Goal: Information Seeking & Learning: Learn about a topic

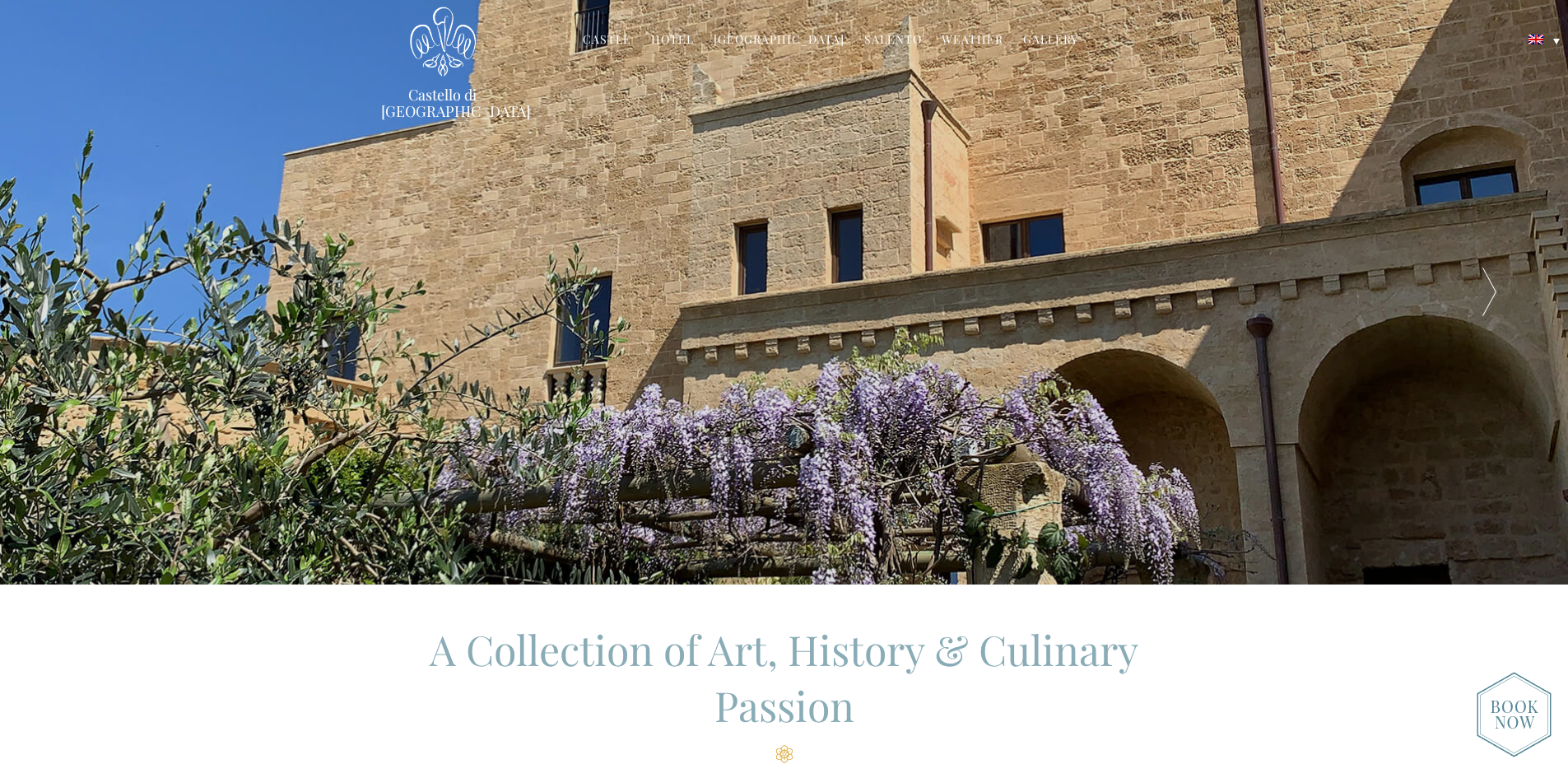
click at [1479, 288] on div at bounding box center [1489, 292] width 157 height 585
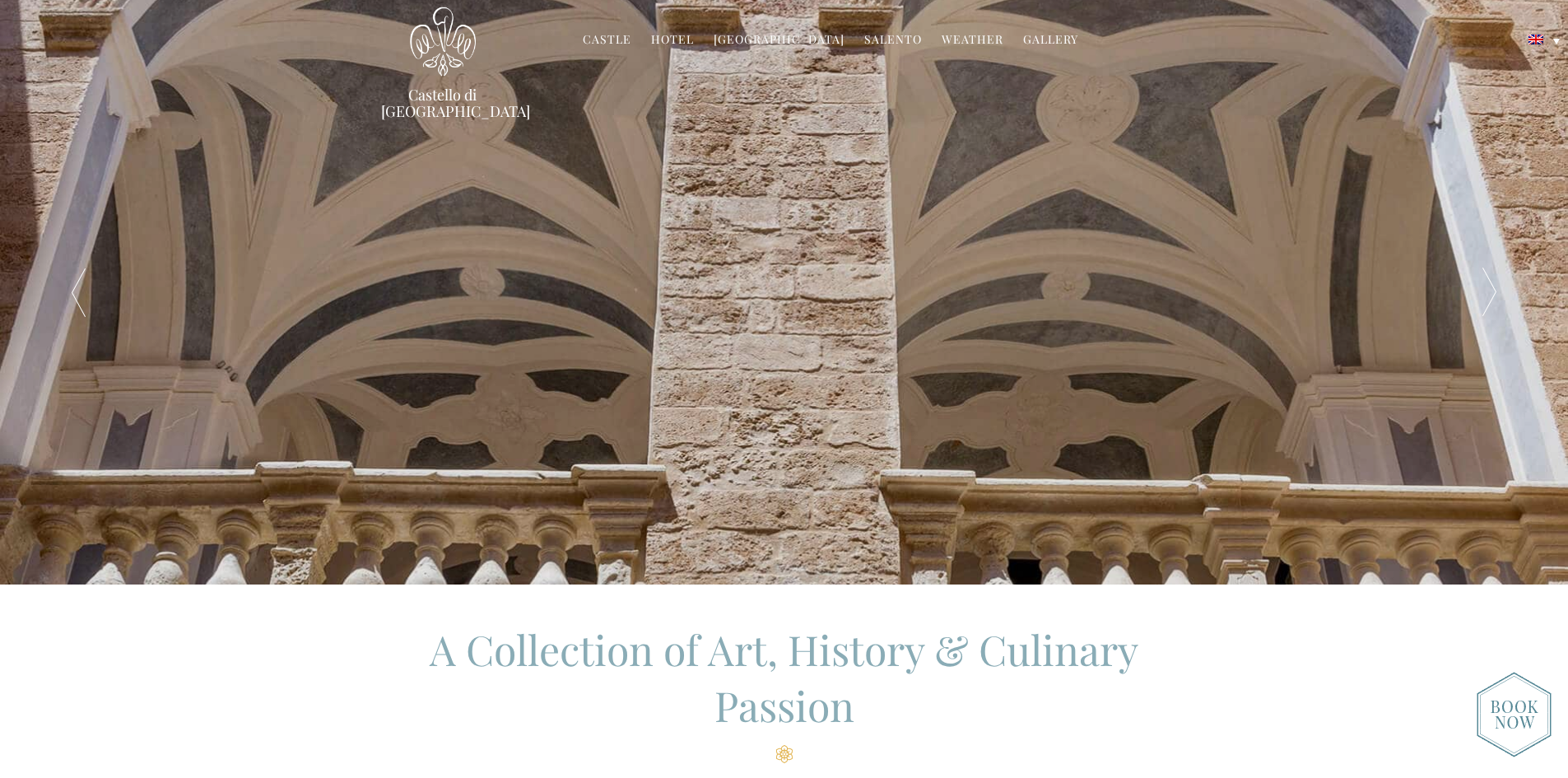
click at [1479, 287] on div at bounding box center [1489, 292] width 157 height 585
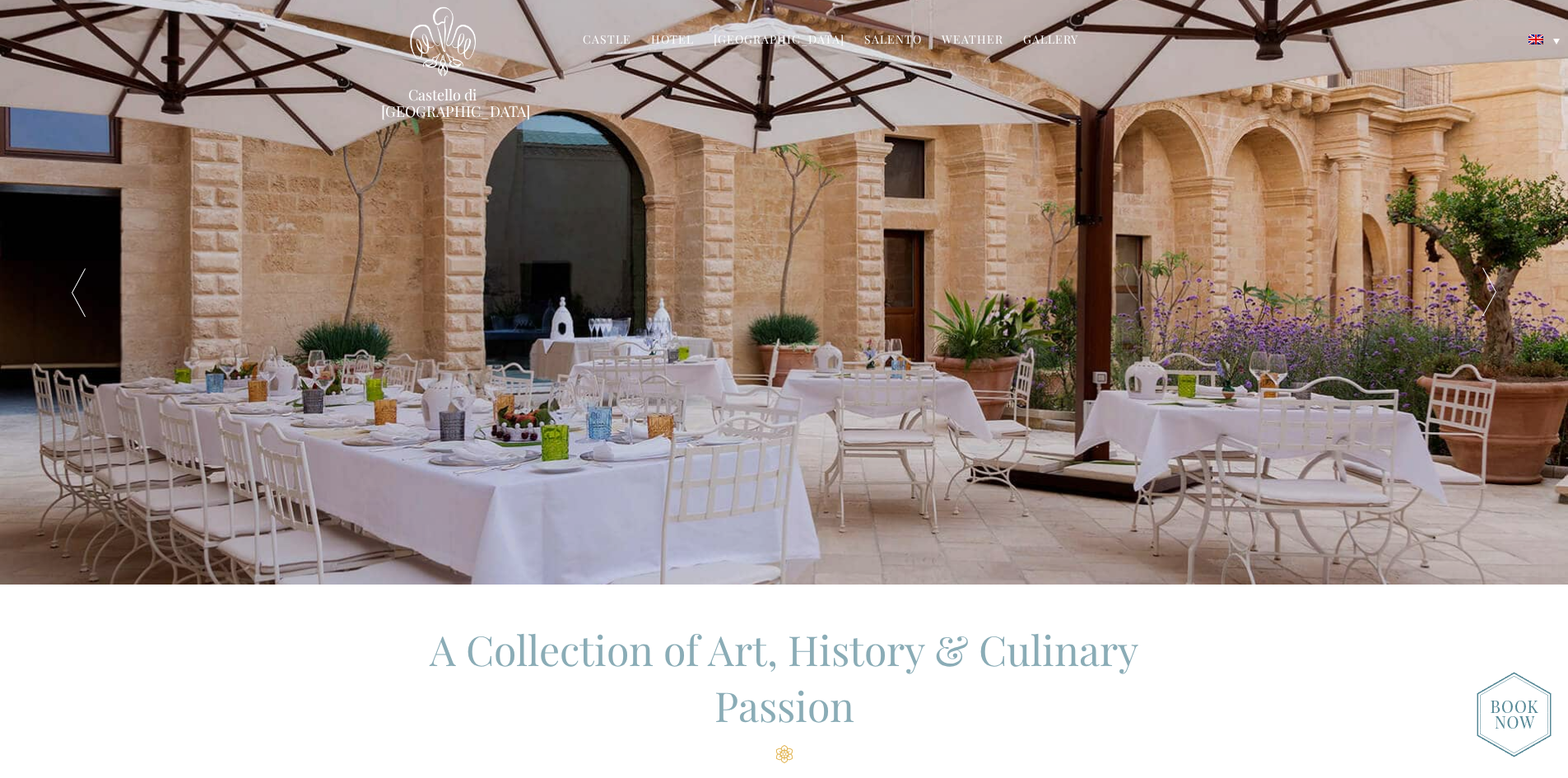
click at [1479, 287] on div at bounding box center [1489, 292] width 157 height 585
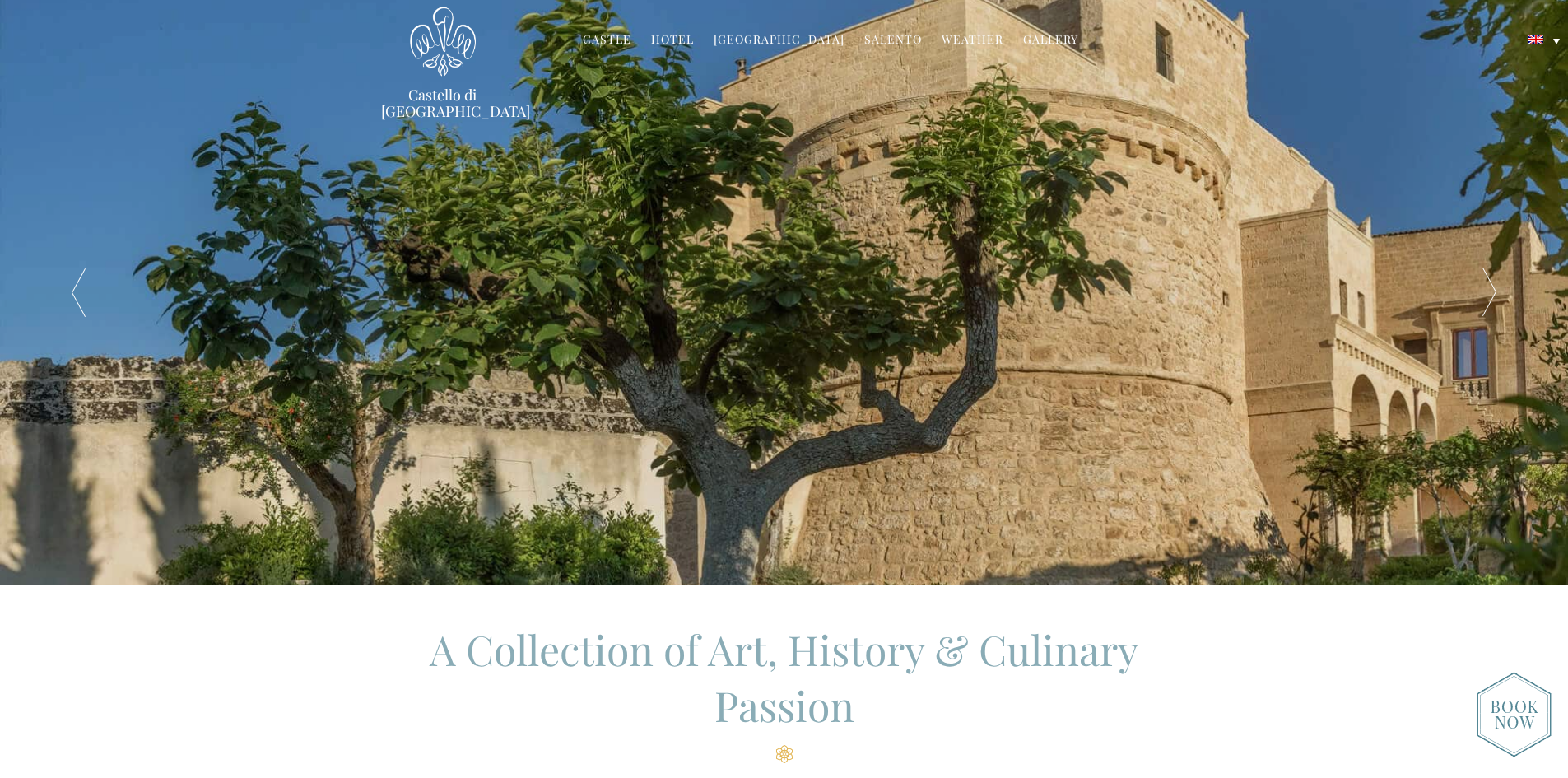
click at [1479, 287] on div at bounding box center [1489, 292] width 157 height 585
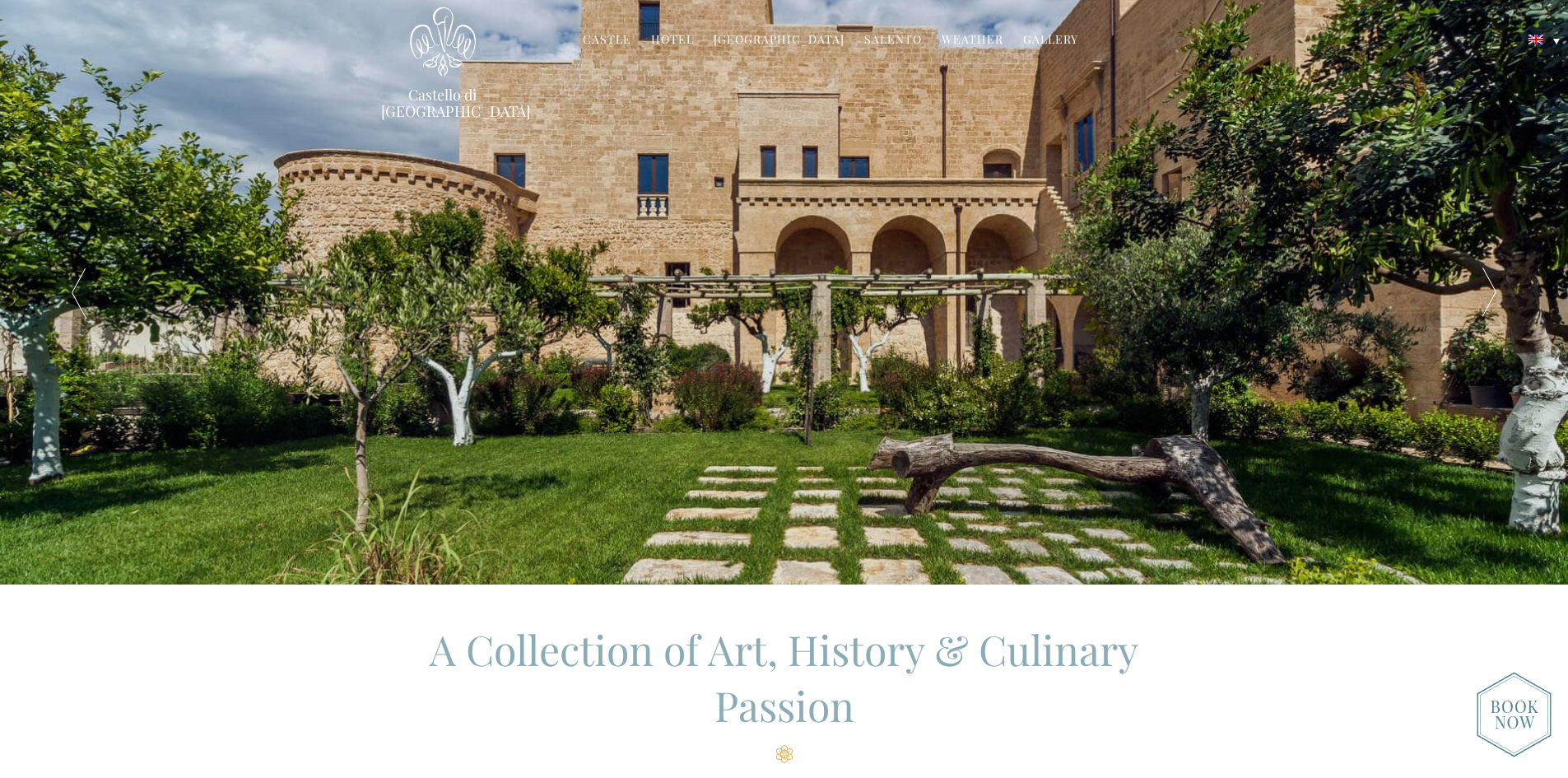
click at [1479, 287] on div at bounding box center [1489, 292] width 157 height 585
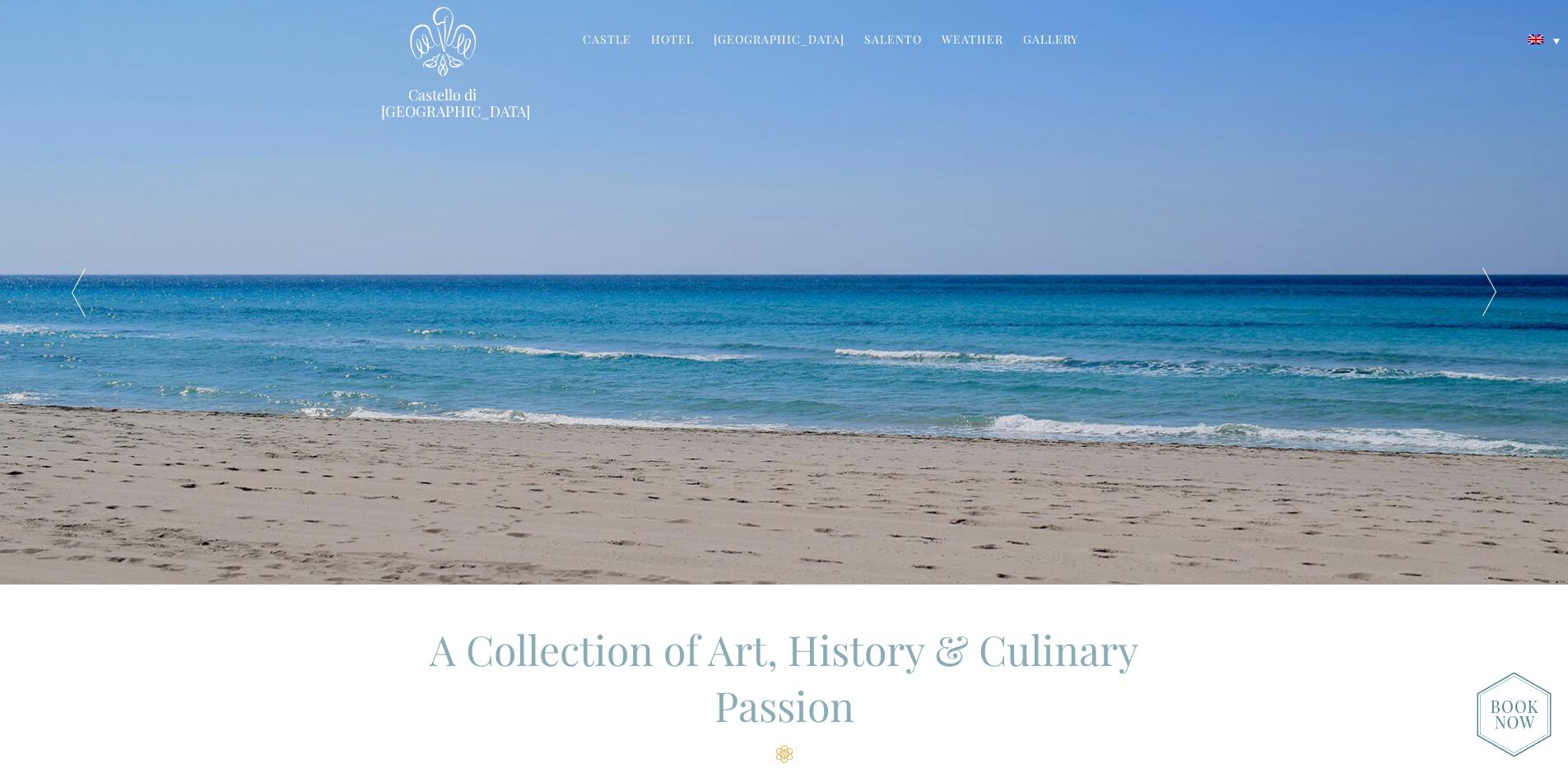
click at [1479, 287] on div at bounding box center [1489, 292] width 157 height 585
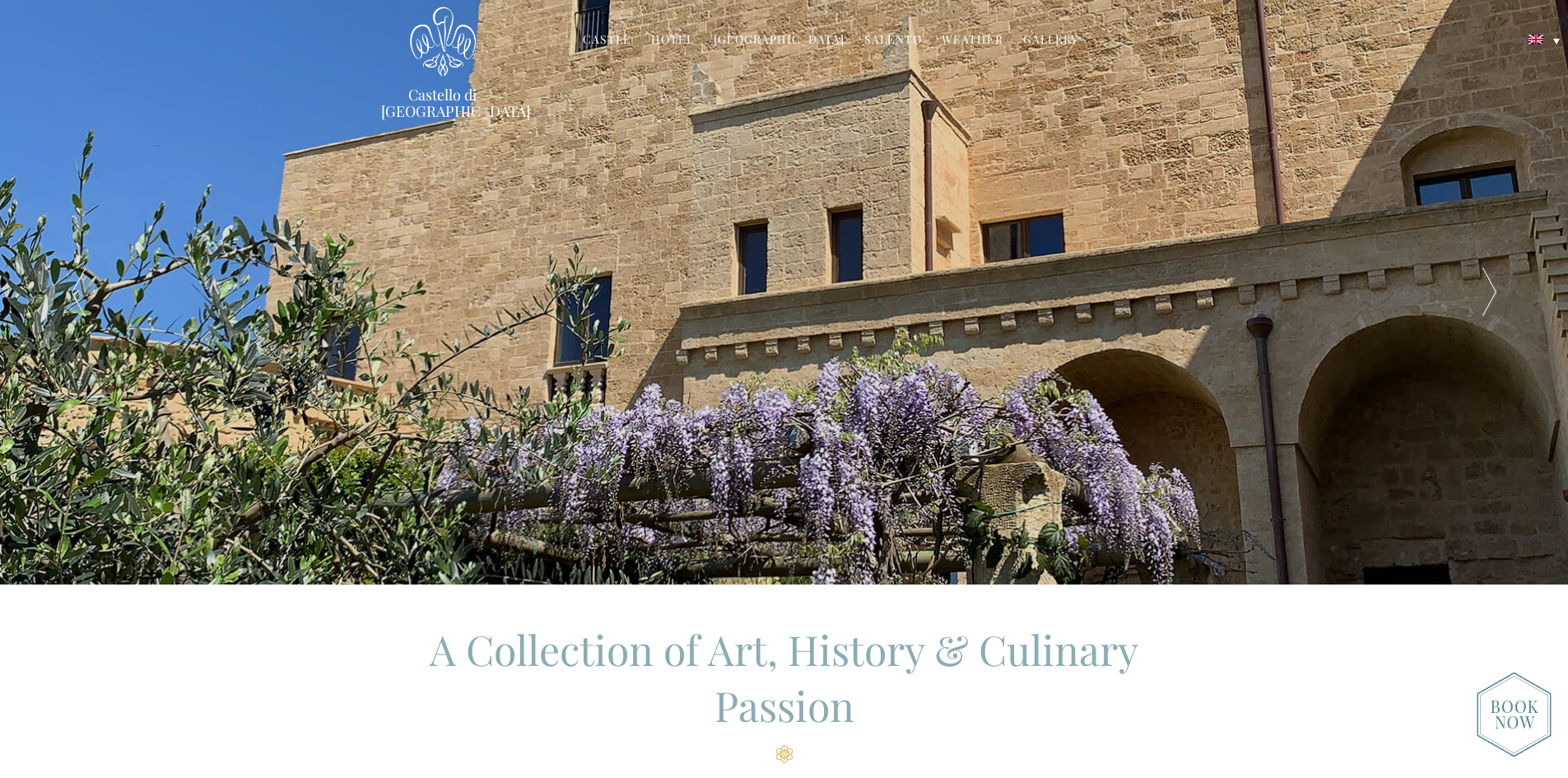
click at [1479, 287] on div at bounding box center [1489, 292] width 157 height 585
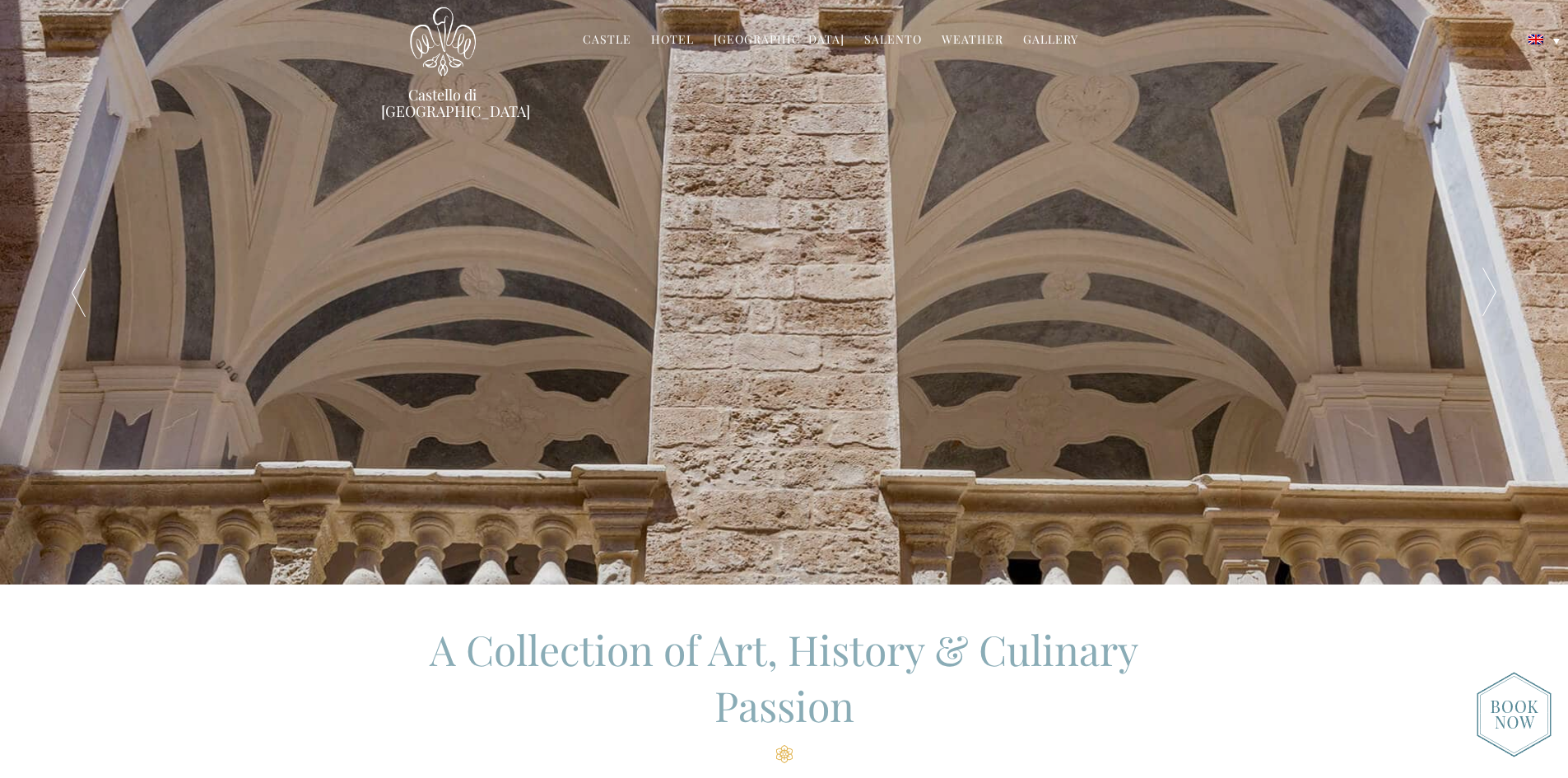
click at [619, 29] on li "Castle History Frescoes Museum Garden Family Timeline of Salento" at bounding box center [607, 41] width 65 height 36
click at [619, 36] on link "Castle" at bounding box center [607, 41] width 48 height 19
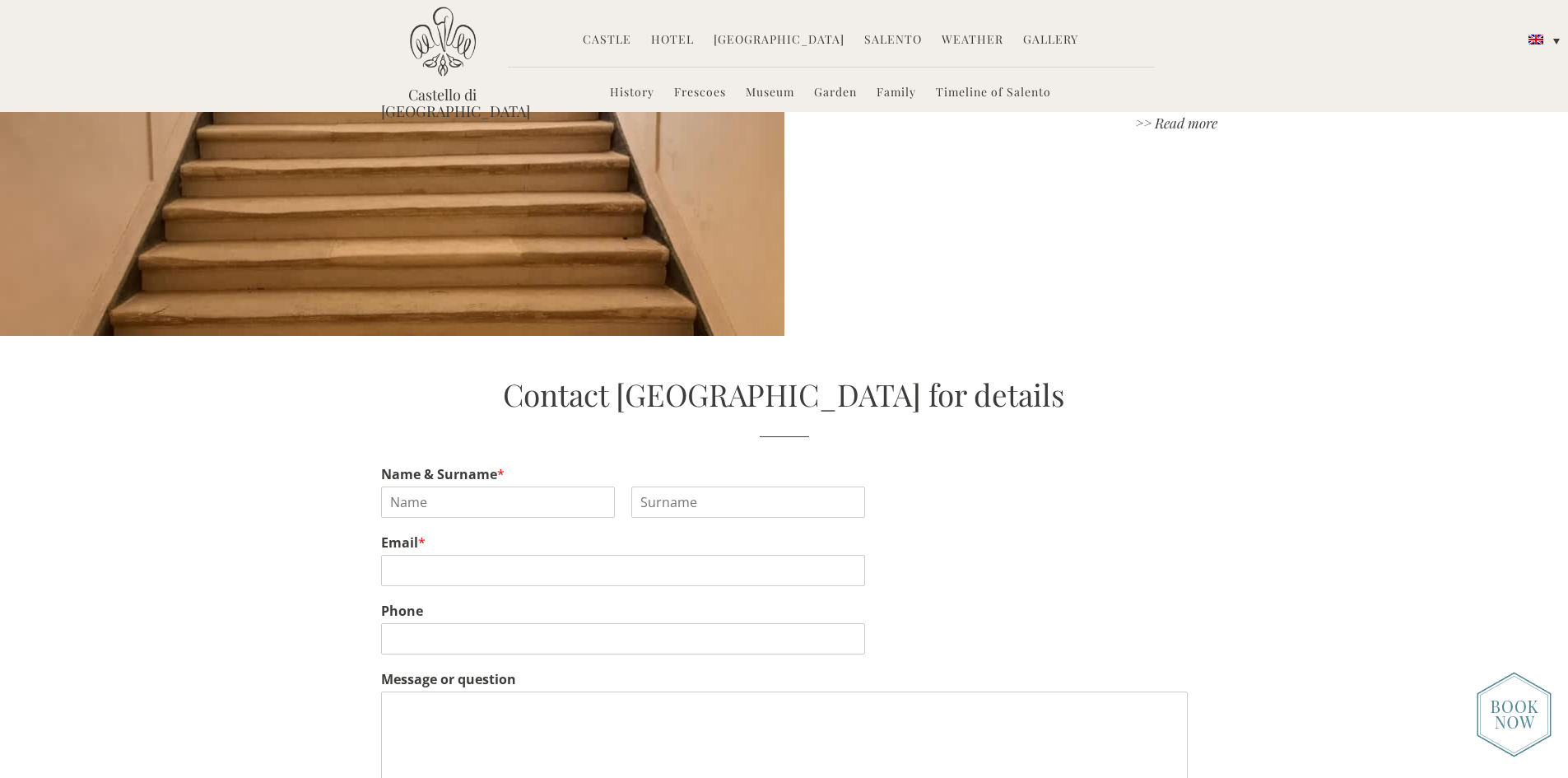
scroll to position [4526, 0]
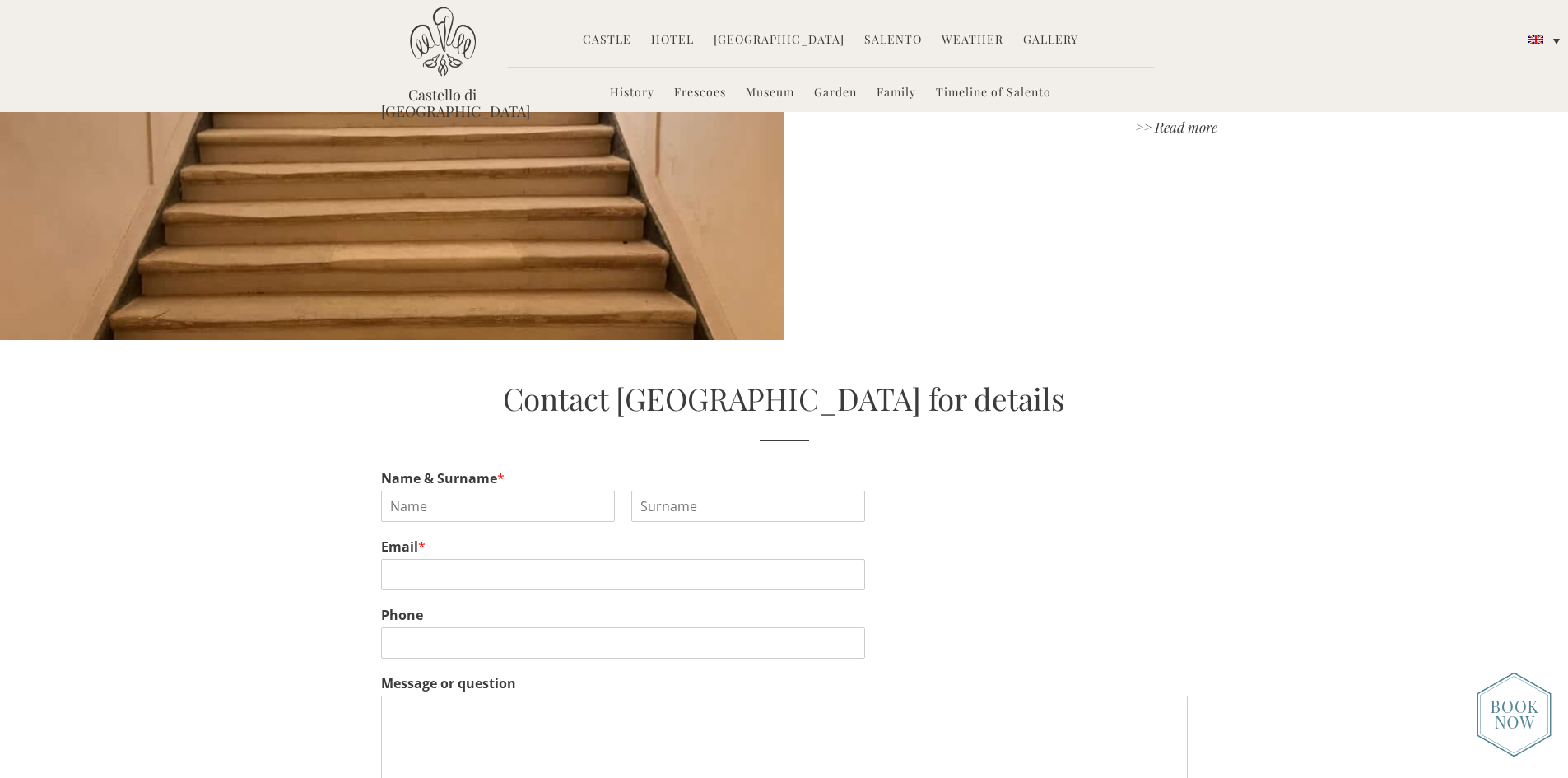
click at [1032, 42] on link "Gallery" at bounding box center [1050, 41] width 55 height 19
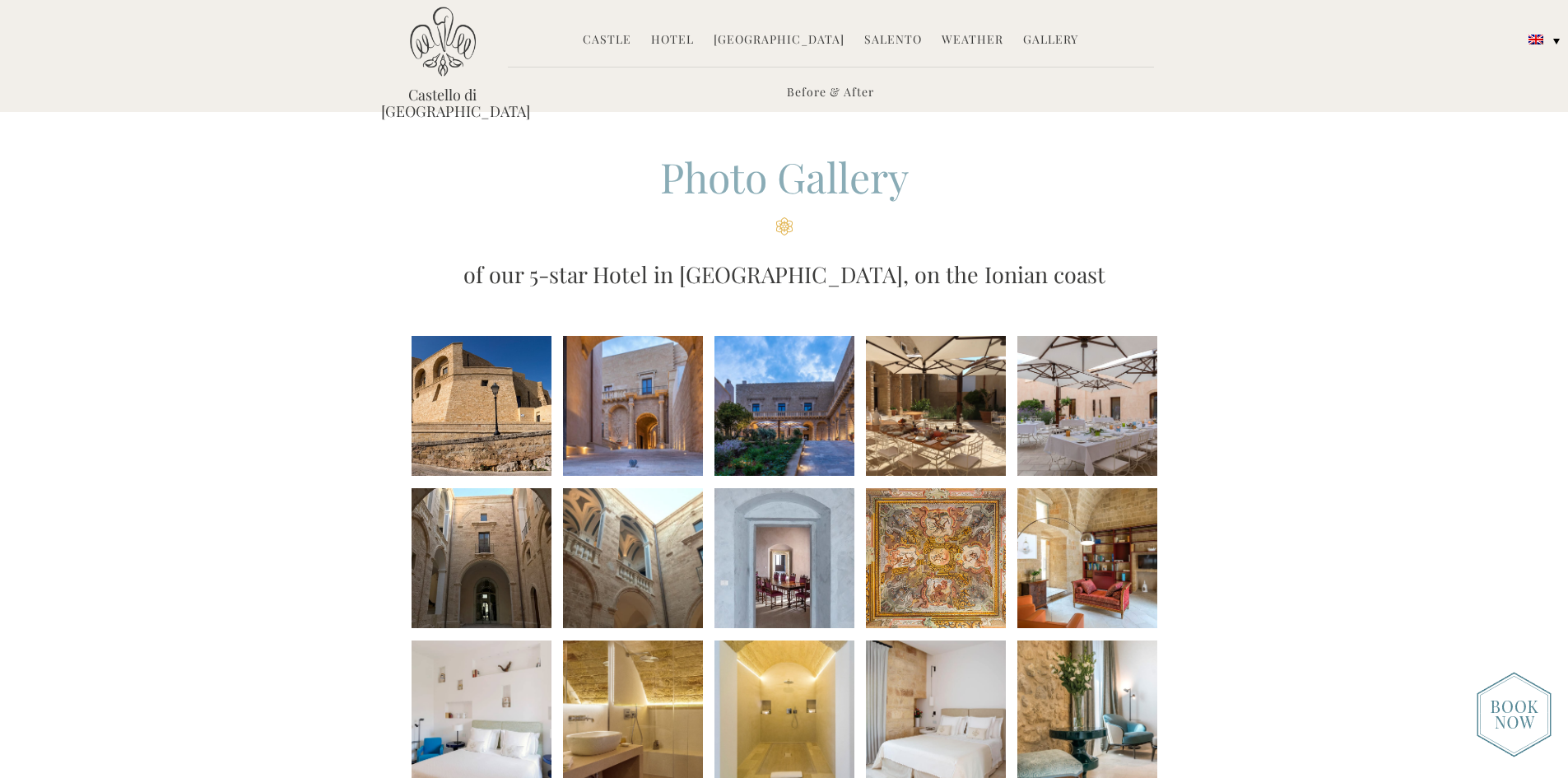
click at [660, 431] on li at bounding box center [632, 406] width 140 height 140
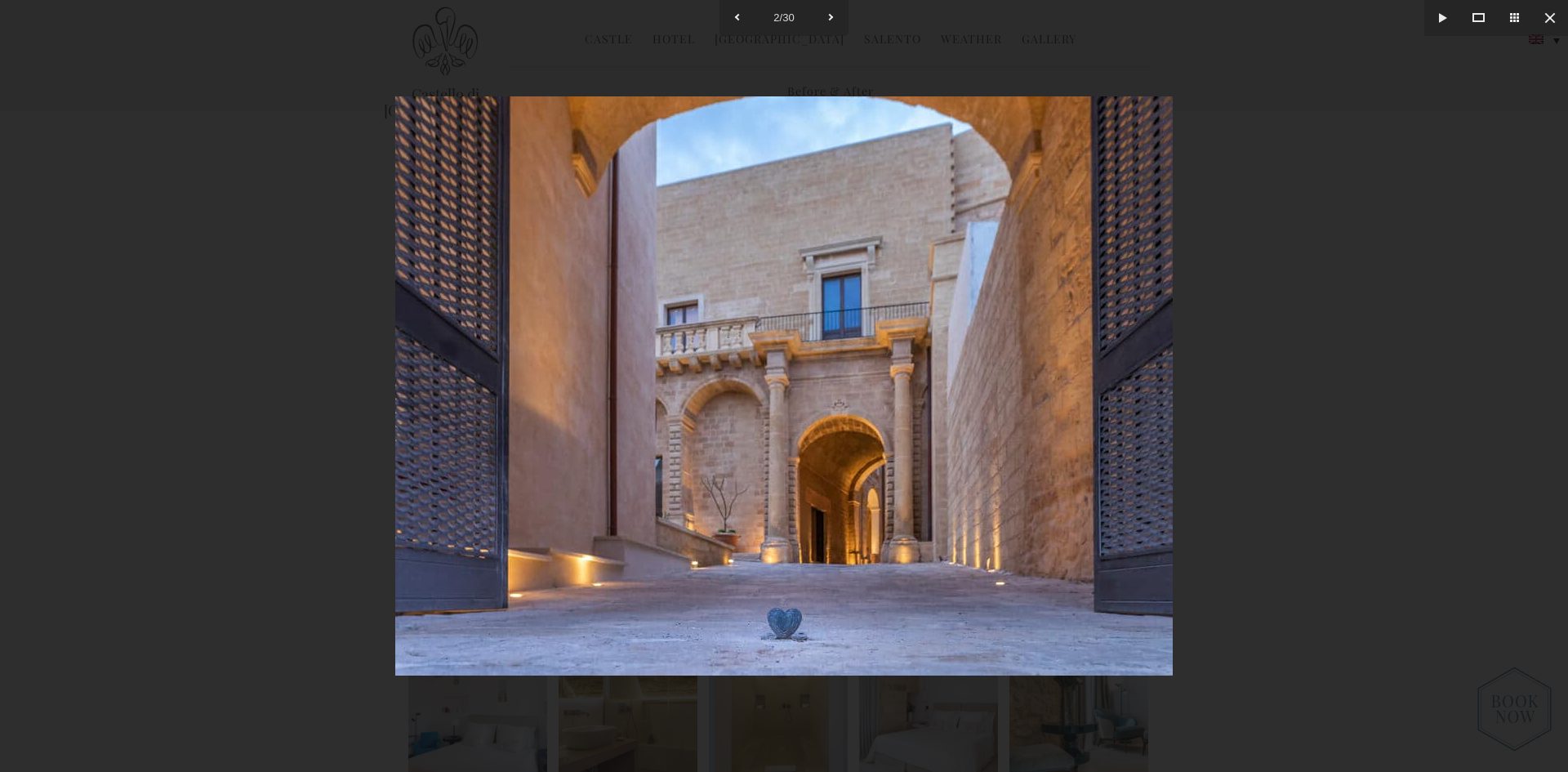
click at [1213, 375] on div at bounding box center [784, 386] width 1568 height 772
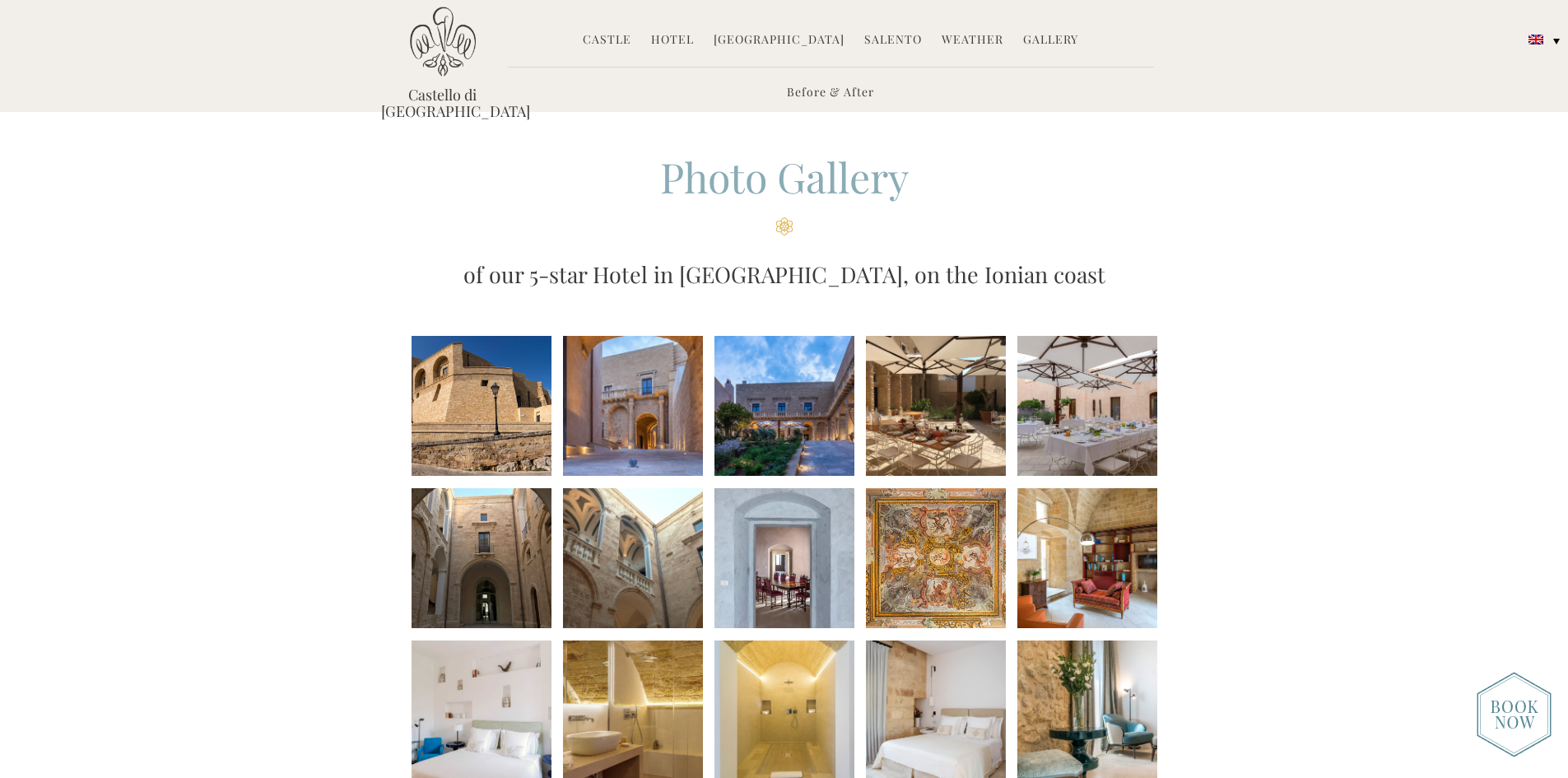
click at [928, 406] on li at bounding box center [935, 406] width 140 height 140
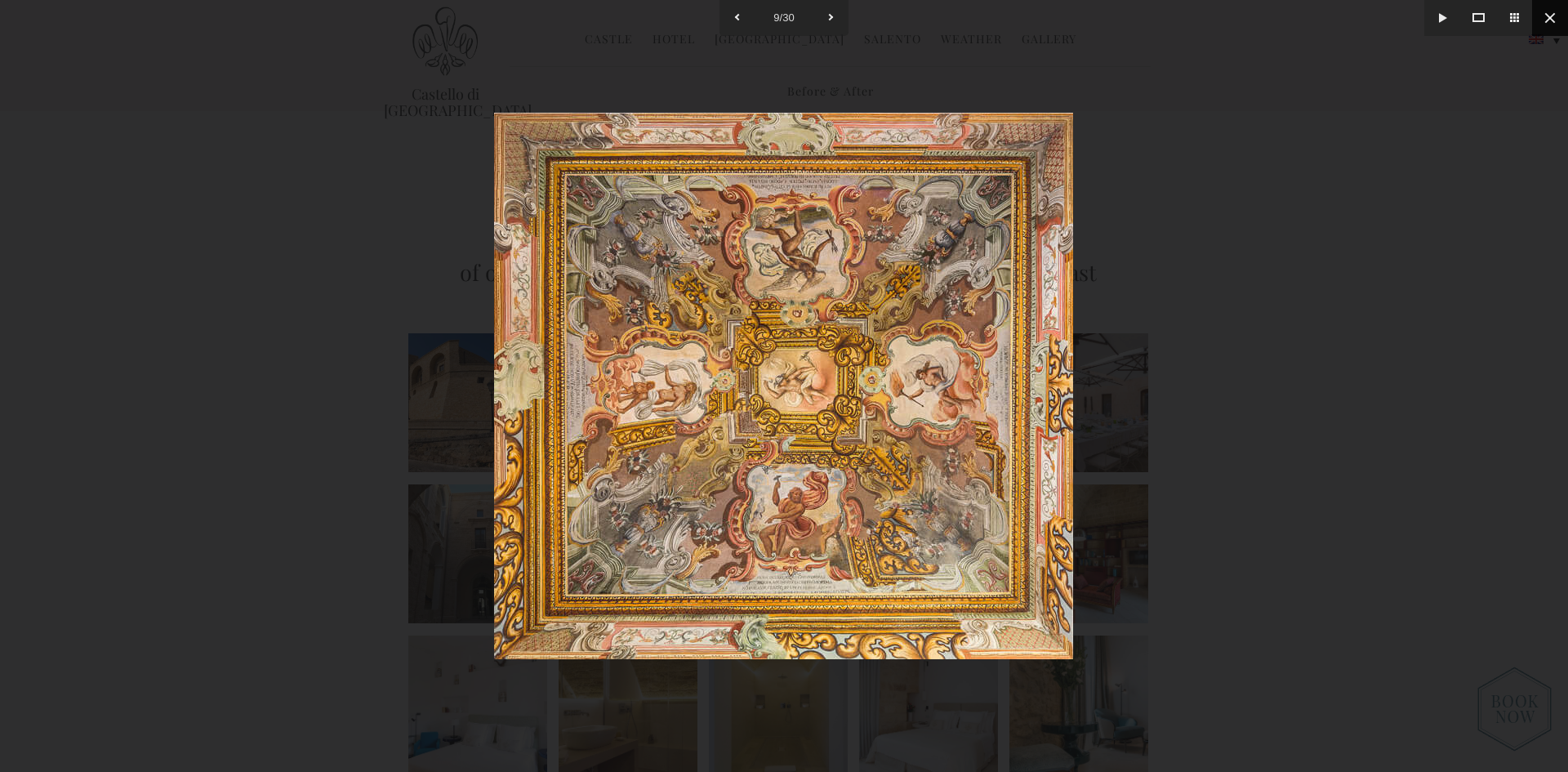
click at [1548, 20] on button at bounding box center [1550, 18] width 36 height 36
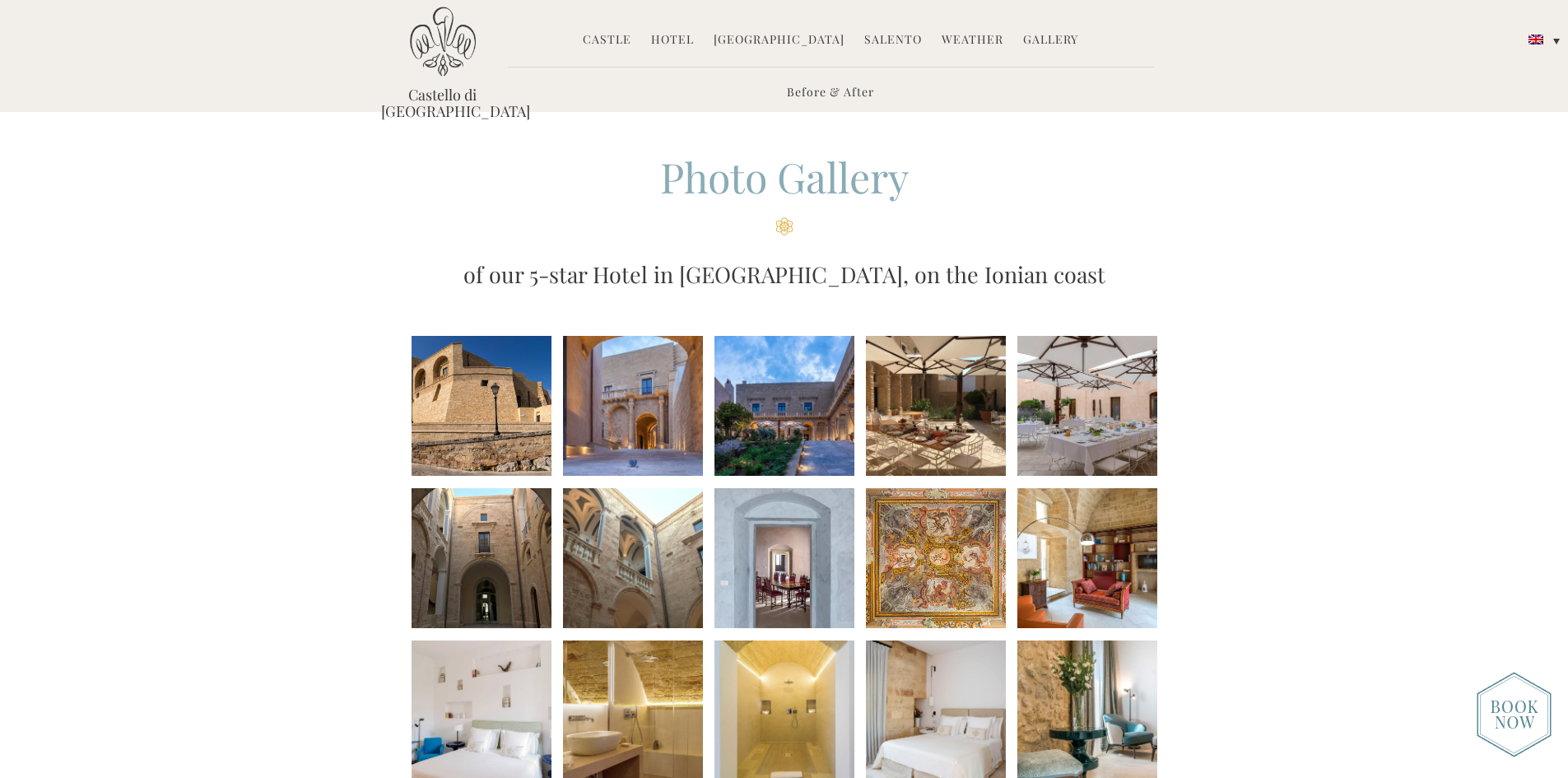
click at [688, 41] on link "Hotel" at bounding box center [672, 41] width 42 height 19
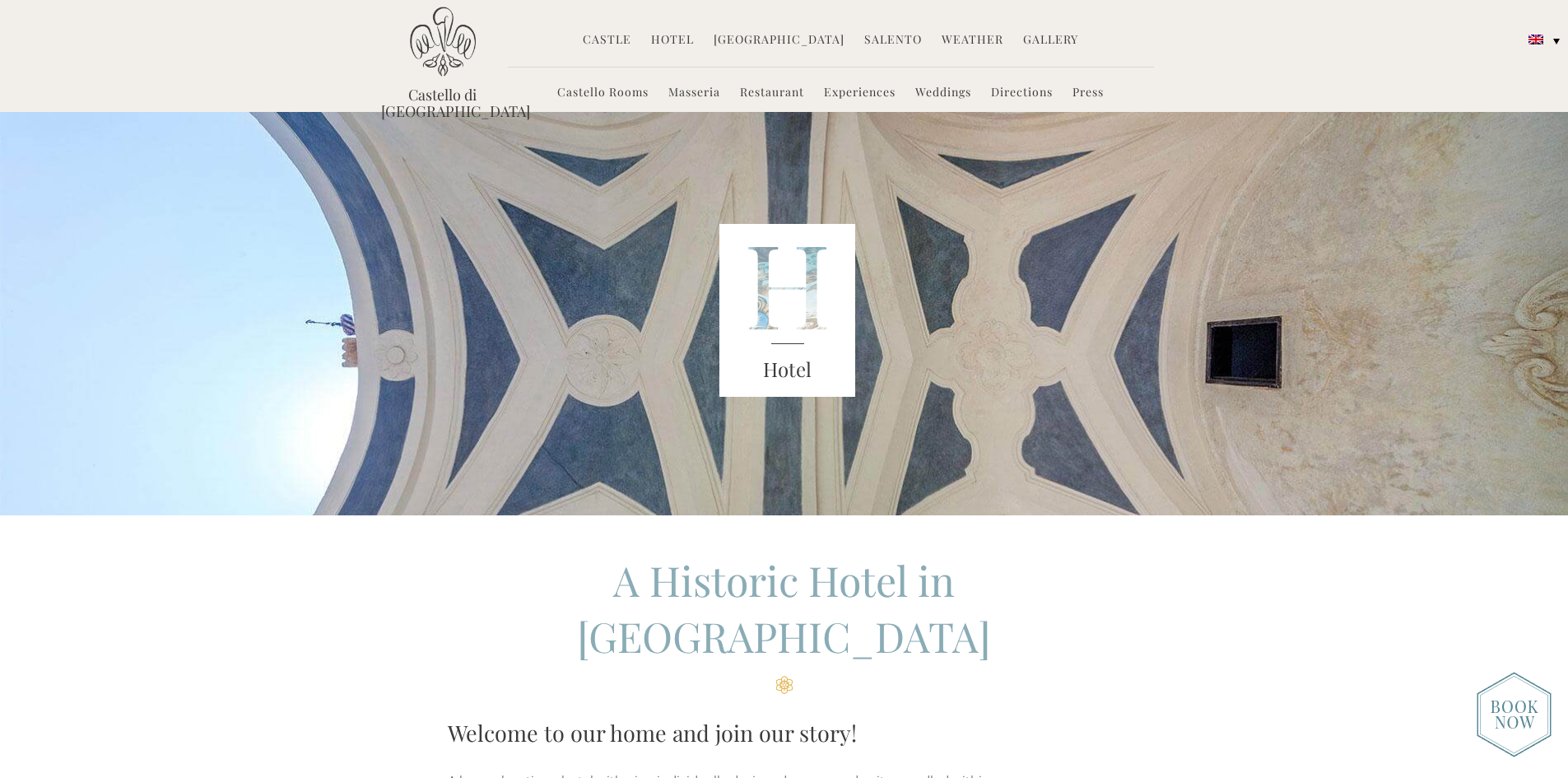
click at [610, 92] on link "Castello Rooms" at bounding box center [603, 93] width 92 height 19
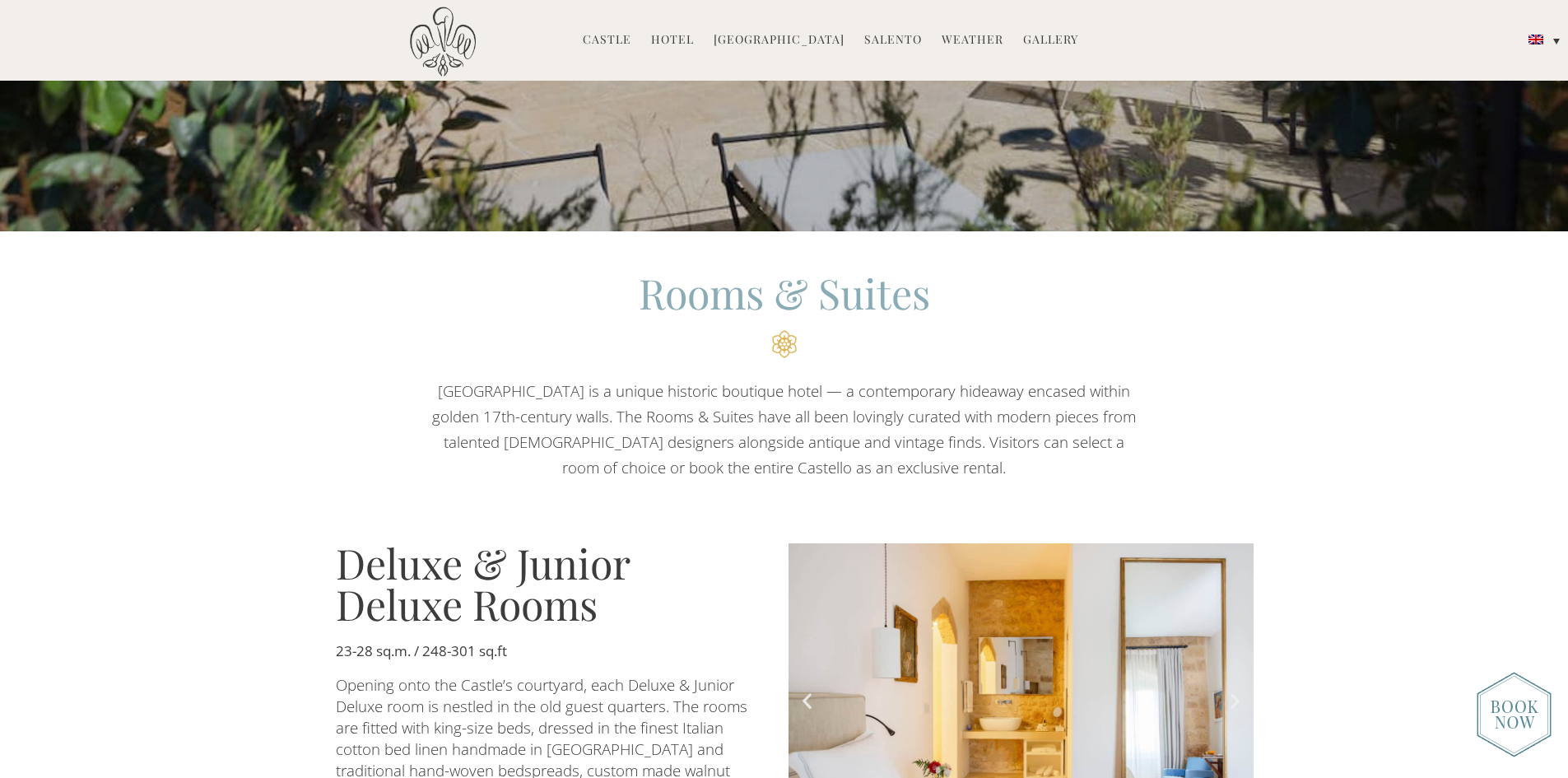
scroll to position [905, 0]
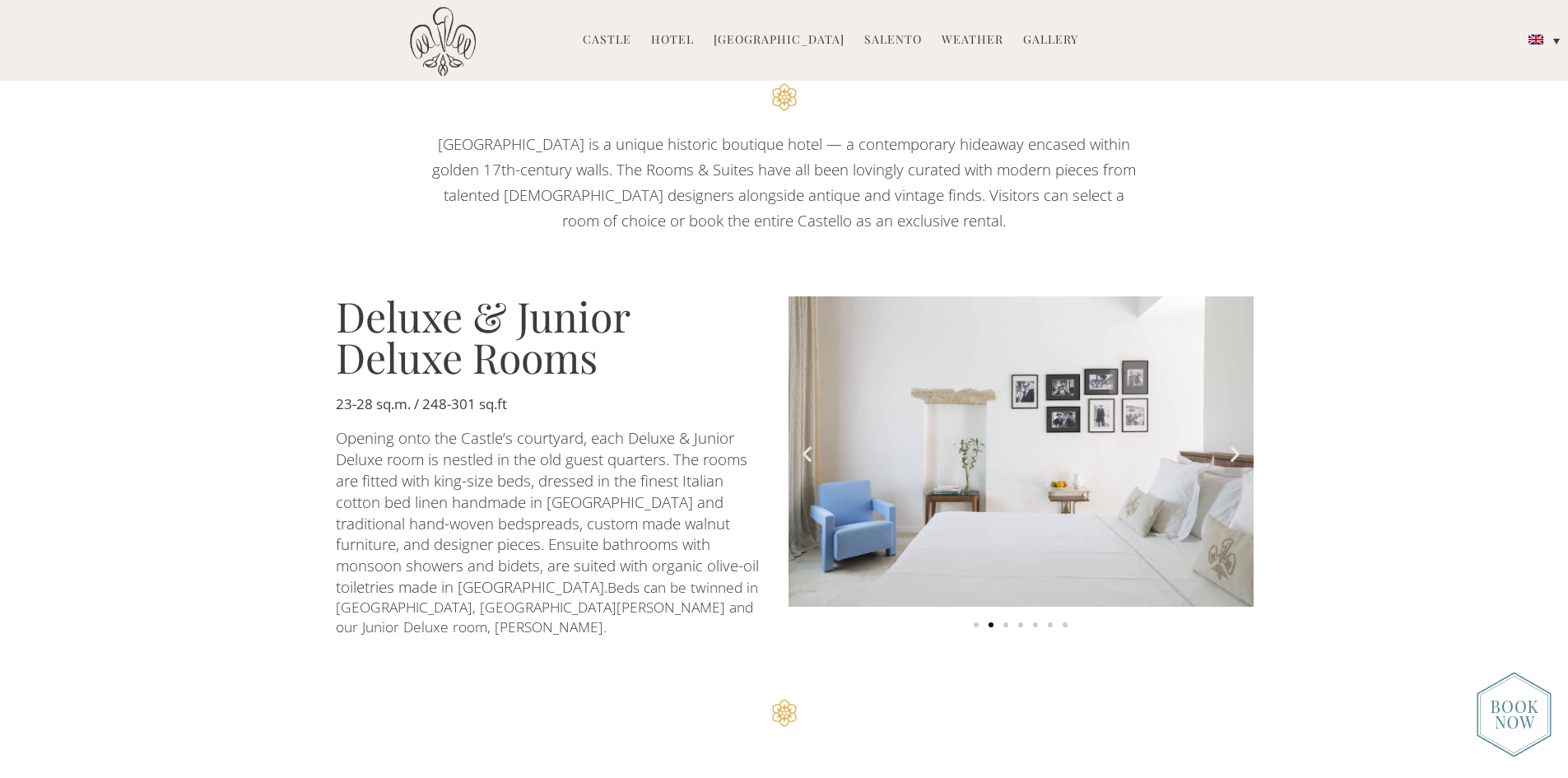
click at [1234, 444] on icon "Next slide" at bounding box center [1235, 454] width 20 height 20
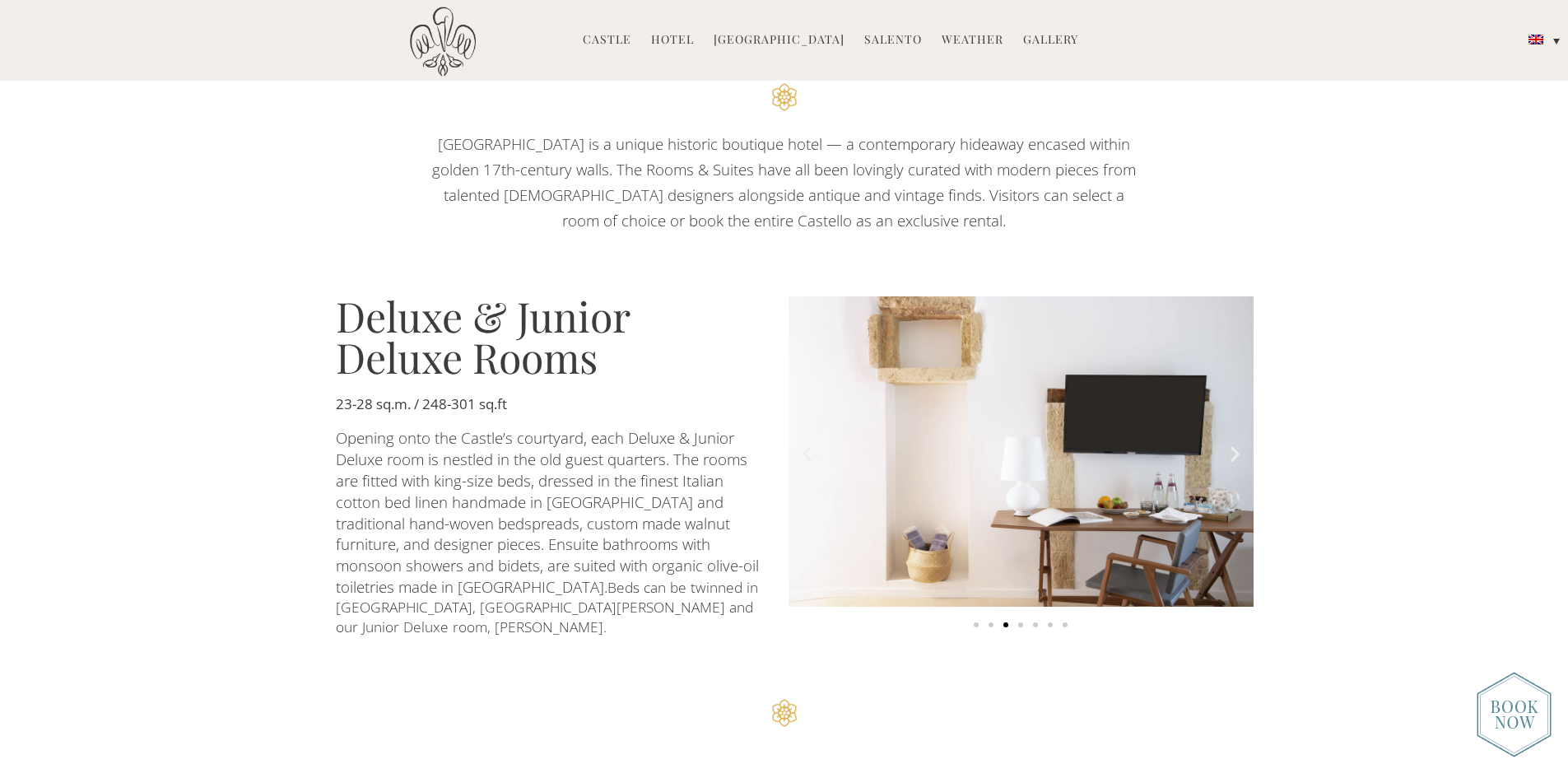
click at [1234, 444] on icon "Next slide" at bounding box center [1235, 454] width 20 height 20
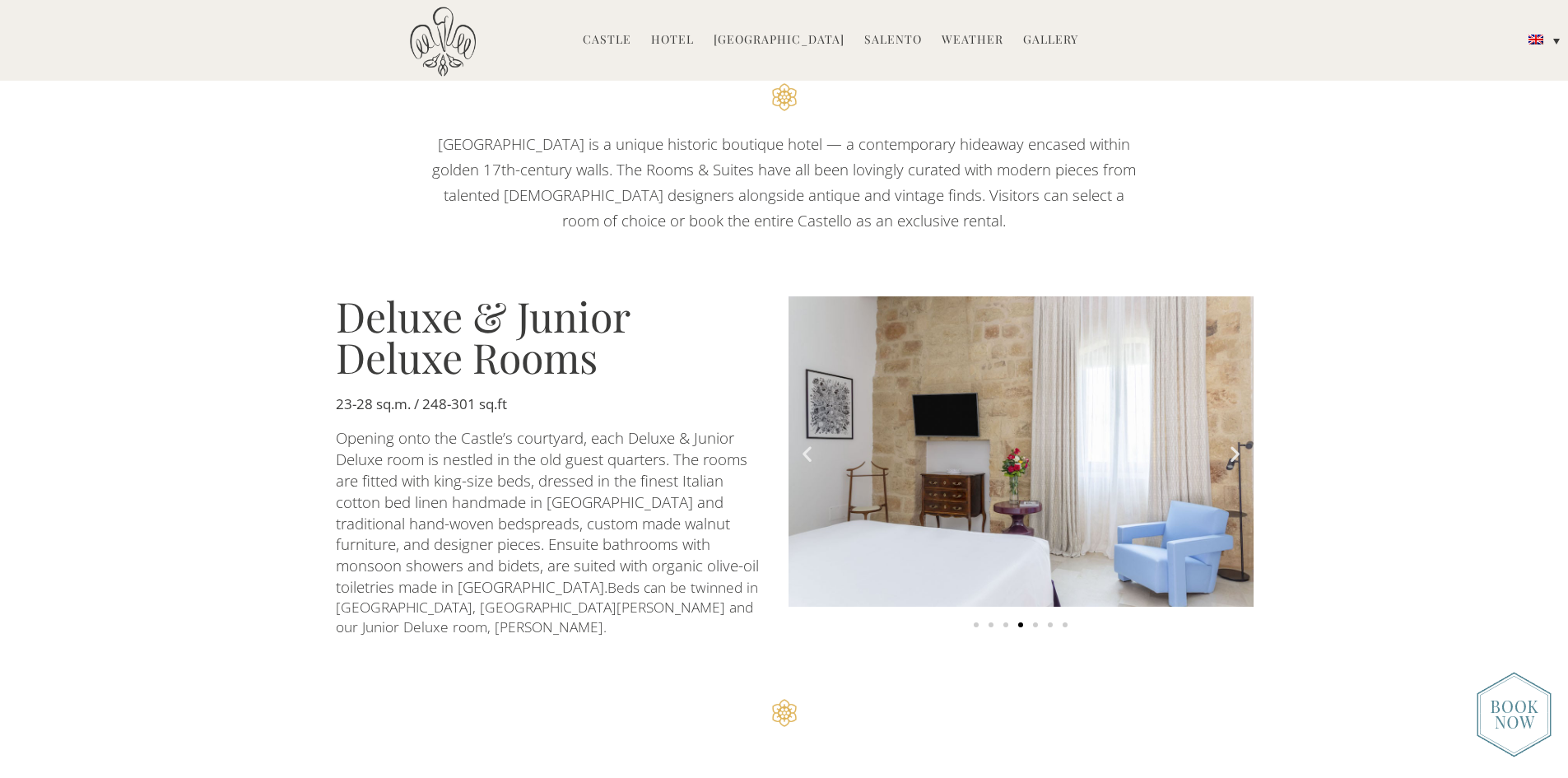
click at [1234, 444] on icon "Next slide" at bounding box center [1235, 454] width 20 height 20
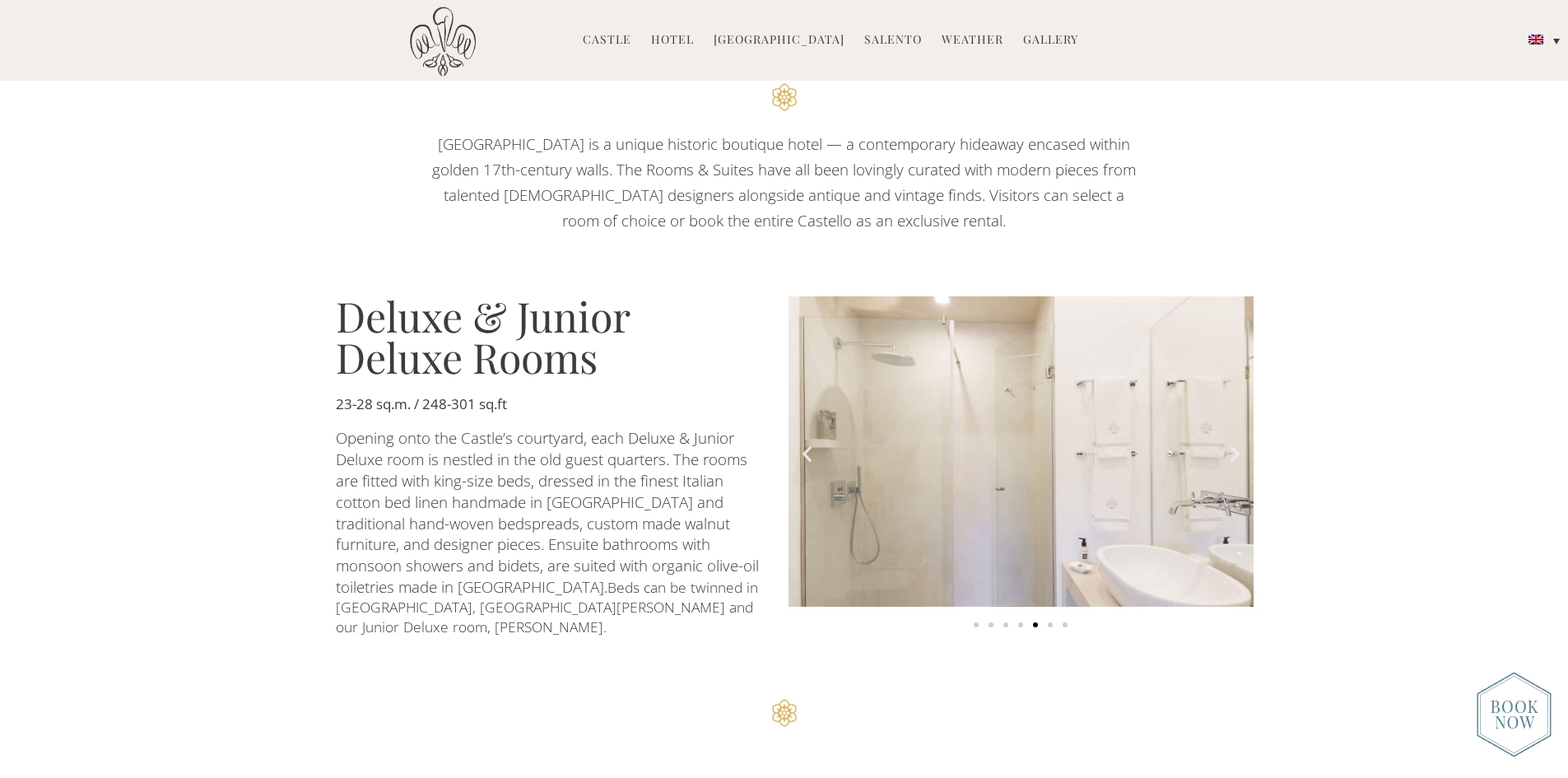
click at [1234, 444] on icon "Next slide" at bounding box center [1235, 454] width 20 height 20
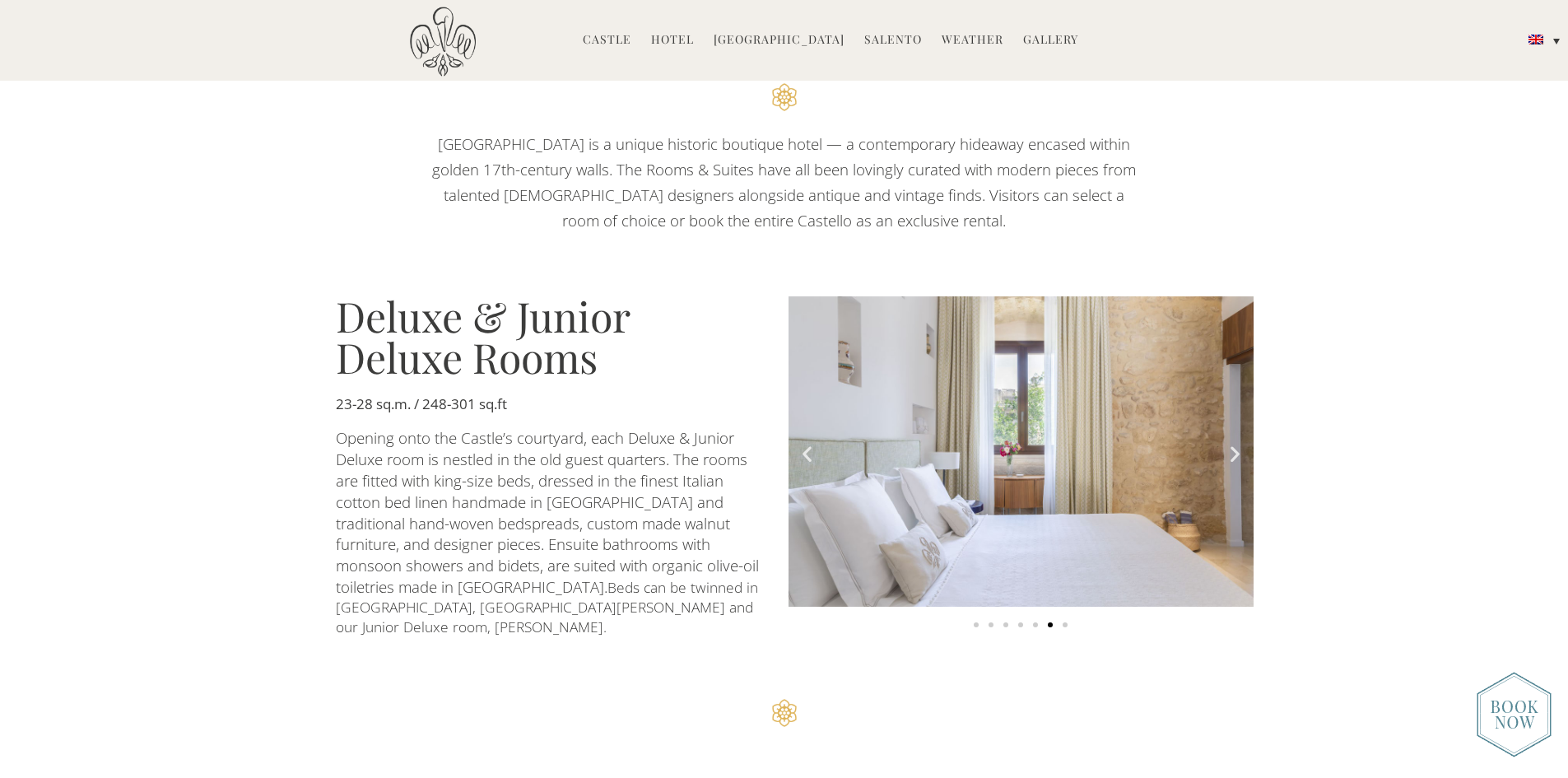
click at [1229, 444] on icon "Next slide" at bounding box center [1235, 454] width 20 height 20
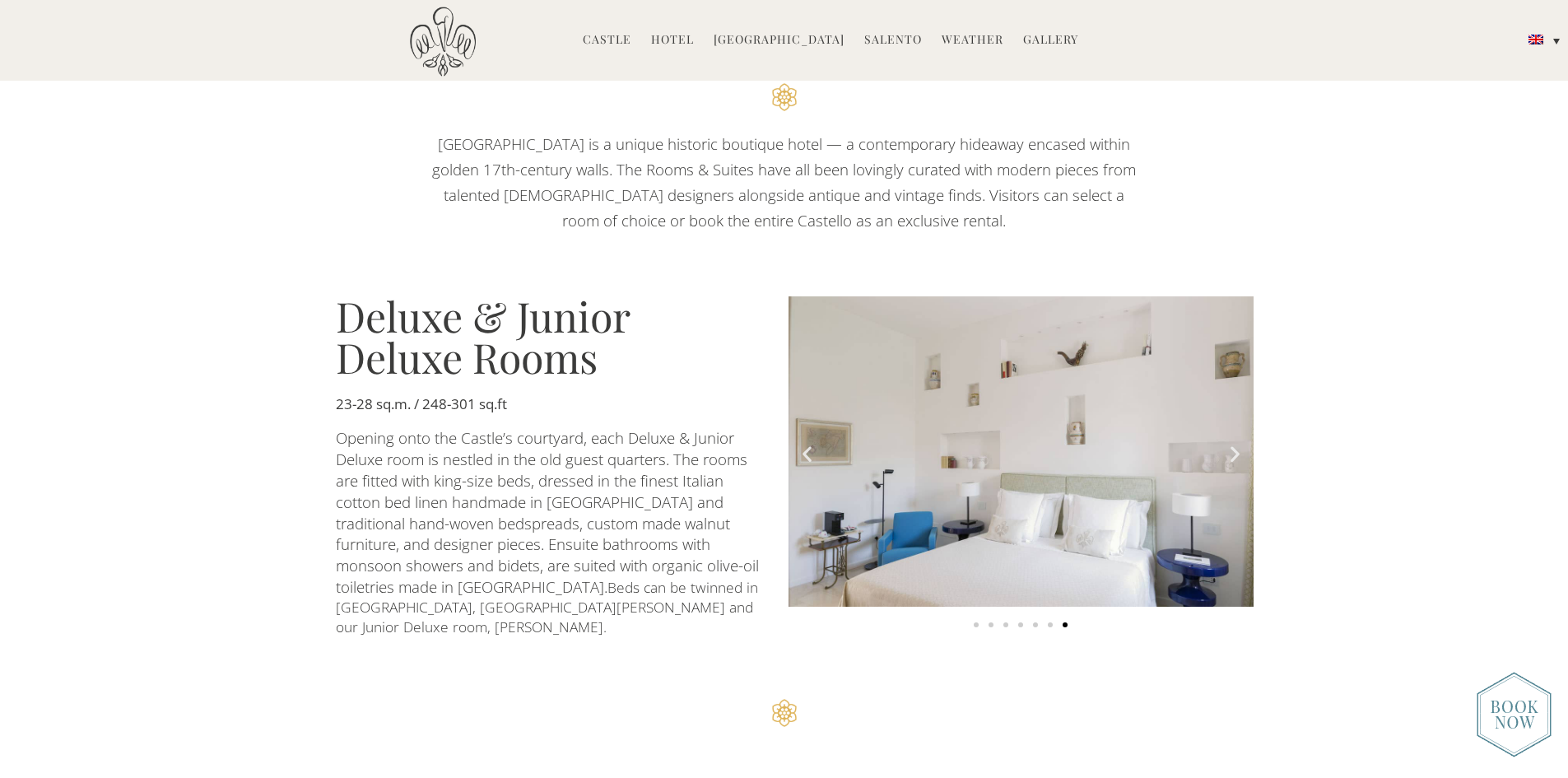
click at [1229, 444] on icon "Next slide" at bounding box center [1235, 454] width 20 height 20
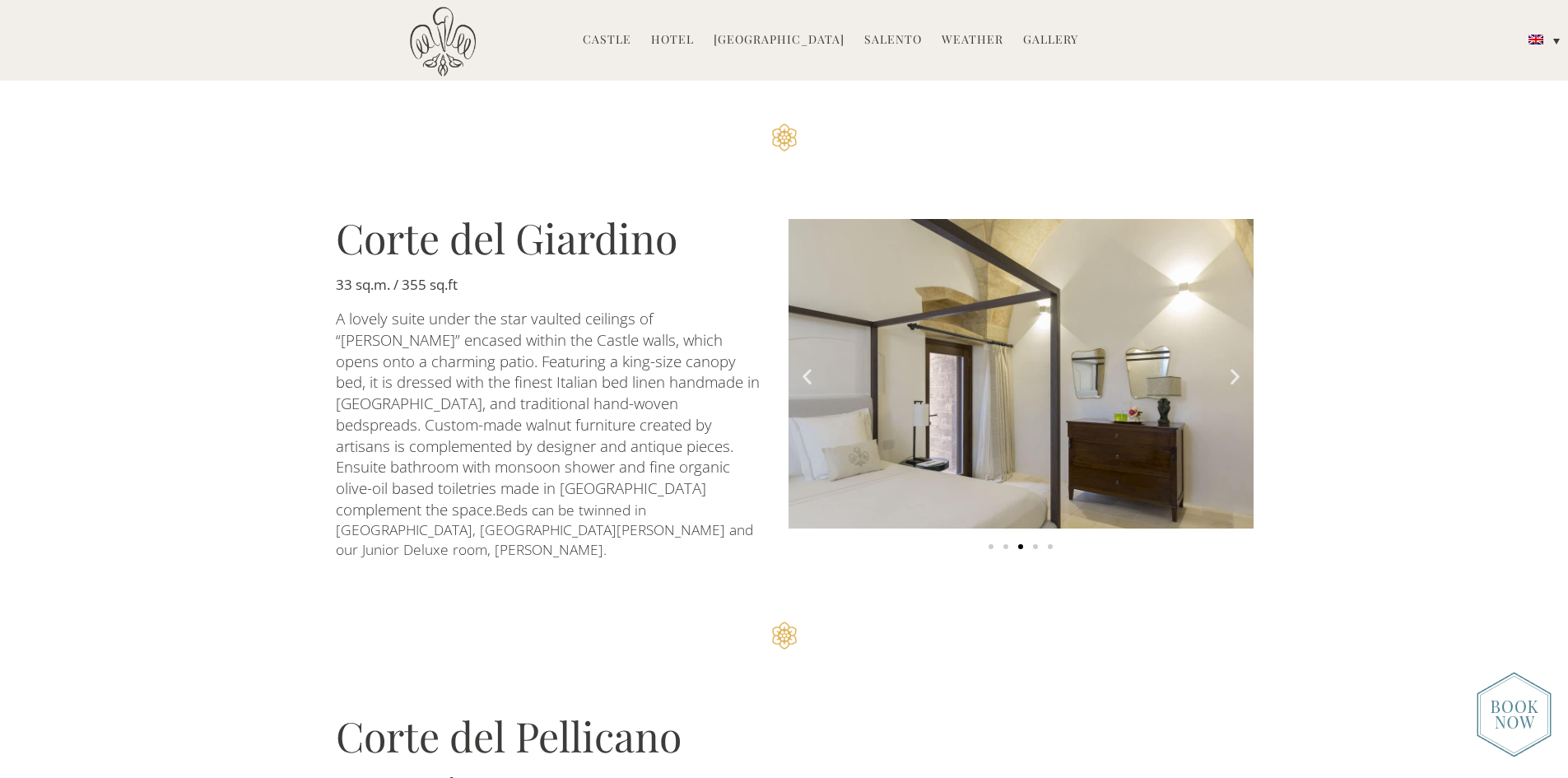
scroll to position [1481, 0]
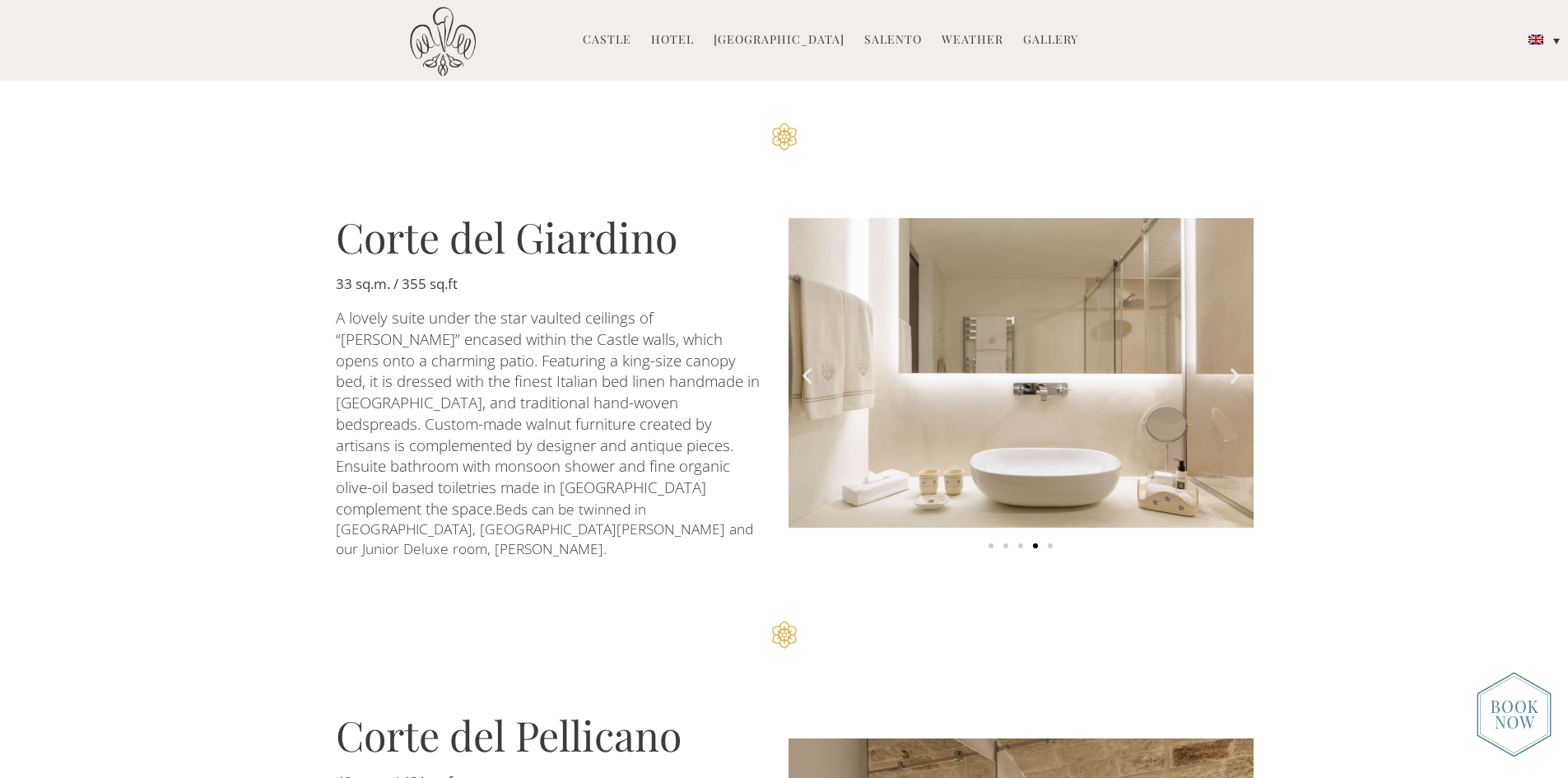
click at [1232, 365] on icon "Next slide" at bounding box center [1235, 375] width 20 height 20
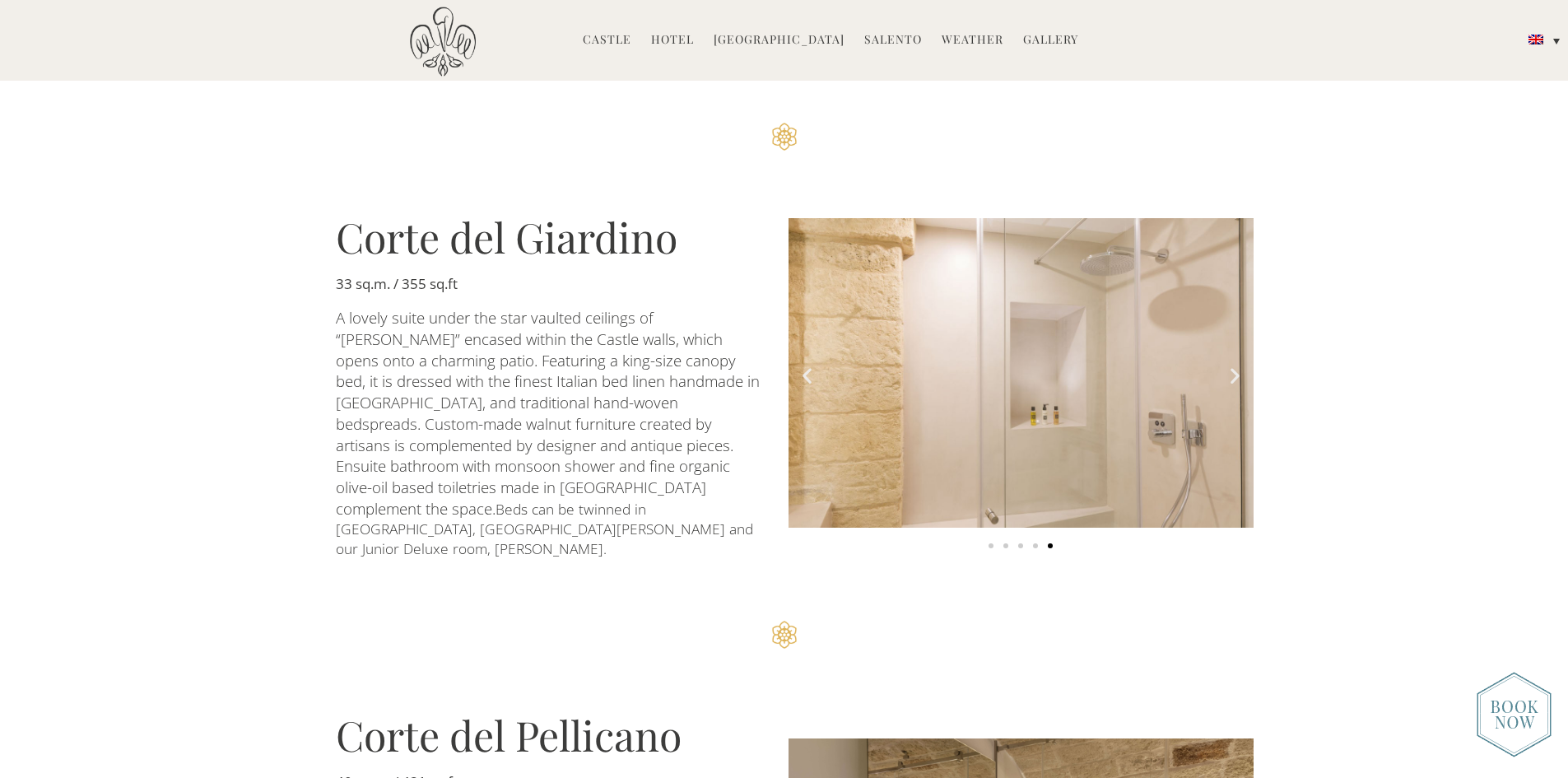
click at [1232, 365] on icon "Next slide" at bounding box center [1235, 375] width 20 height 20
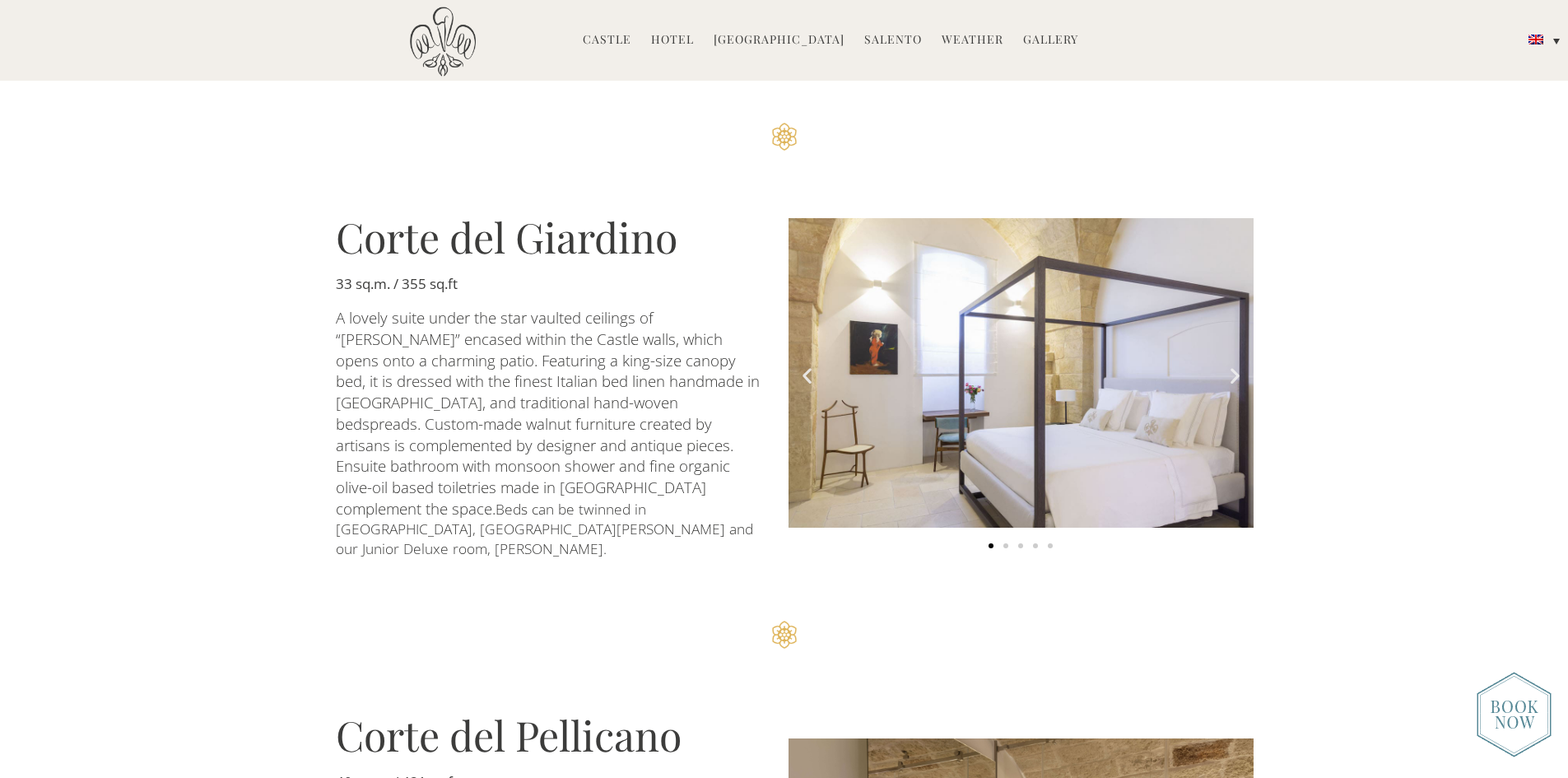
click at [1232, 365] on icon "Next slide" at bounding box center [1235, 375] width 20 height 20
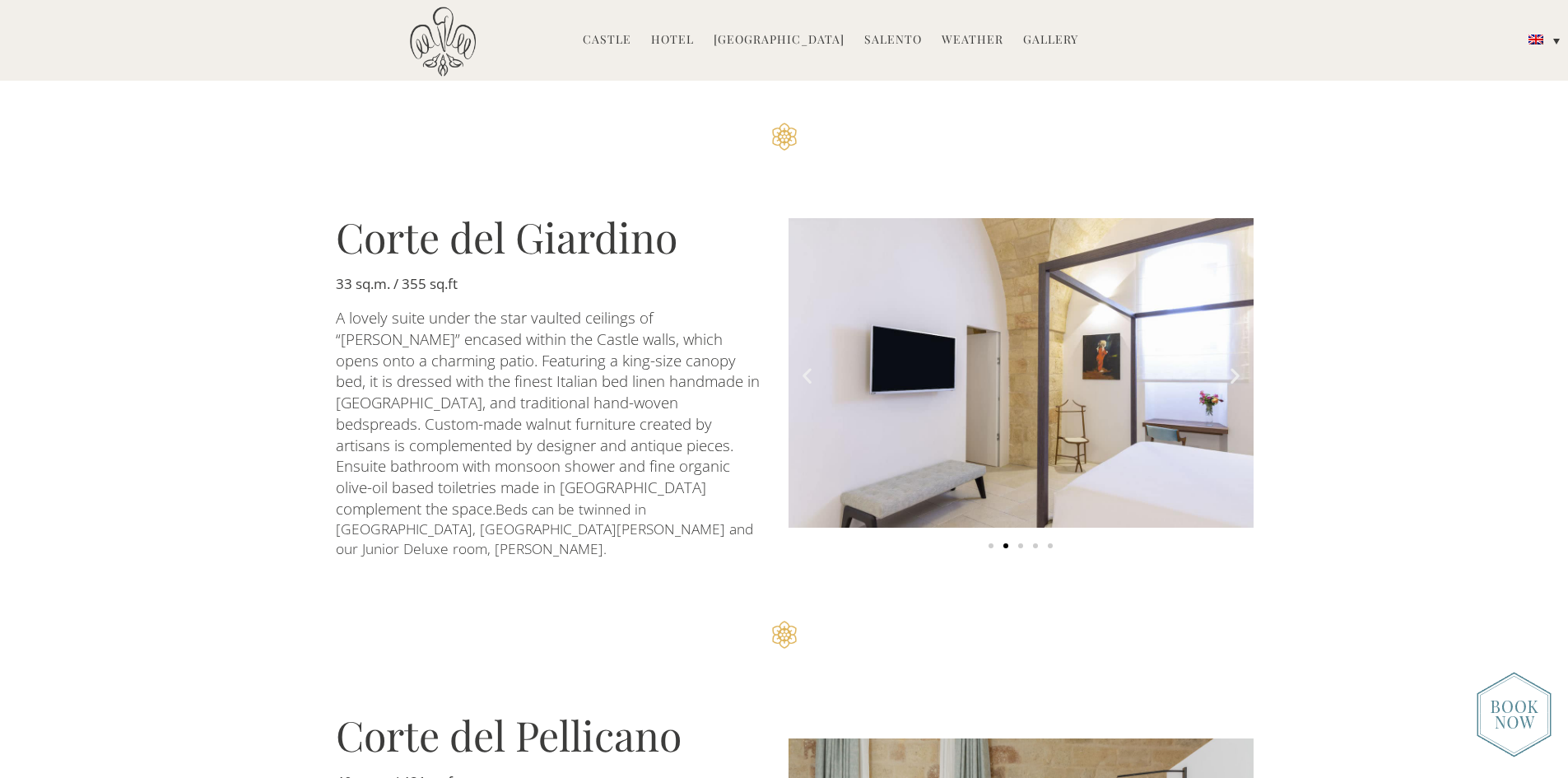
click at [1232, 365] on icon "Next slide" at bounding box center [1235, 375] width 20 height 20
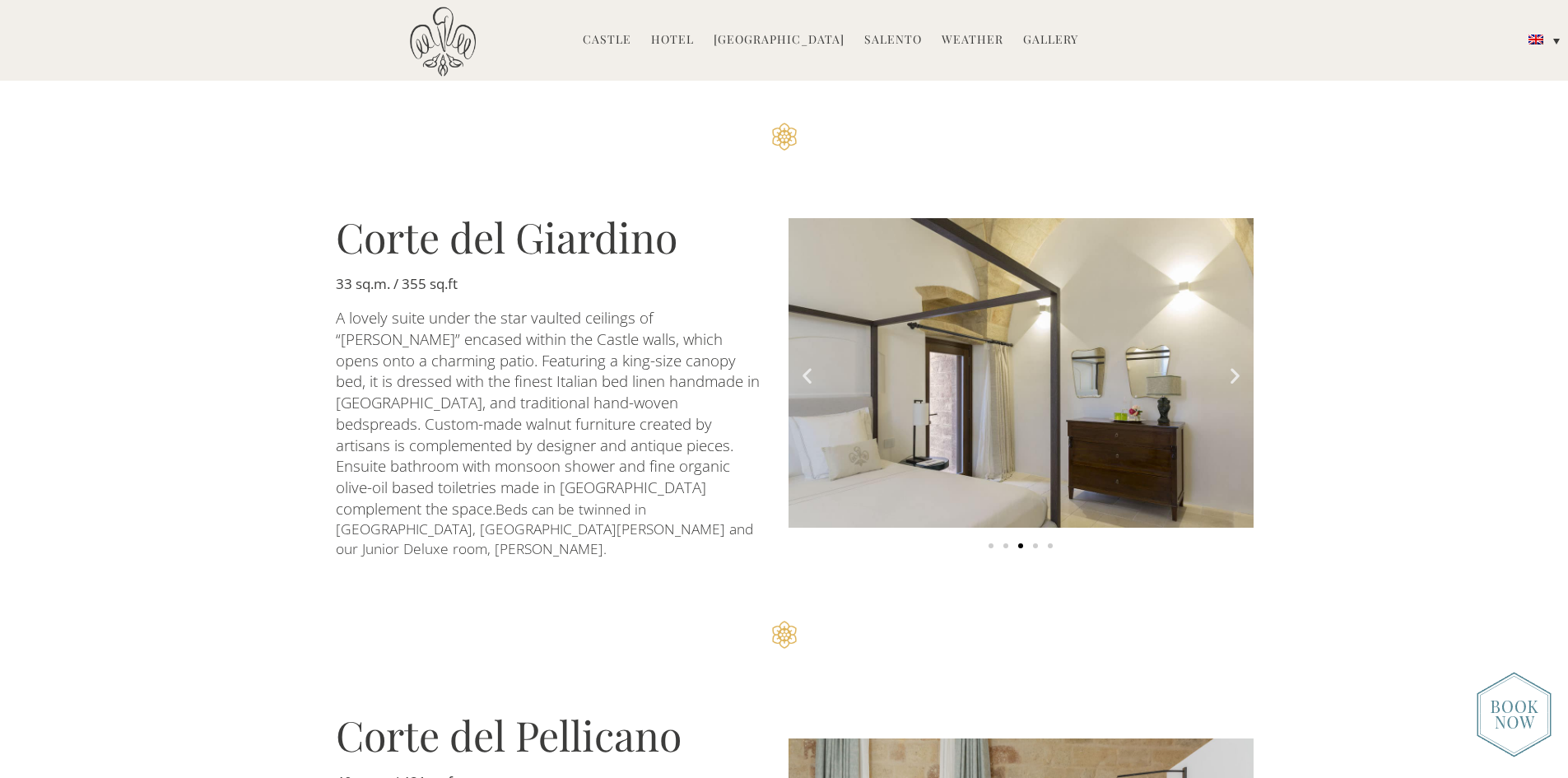
click at [1232, 365] on icon "Next slide" at bounding box center [1235, 375] width 20 height 20
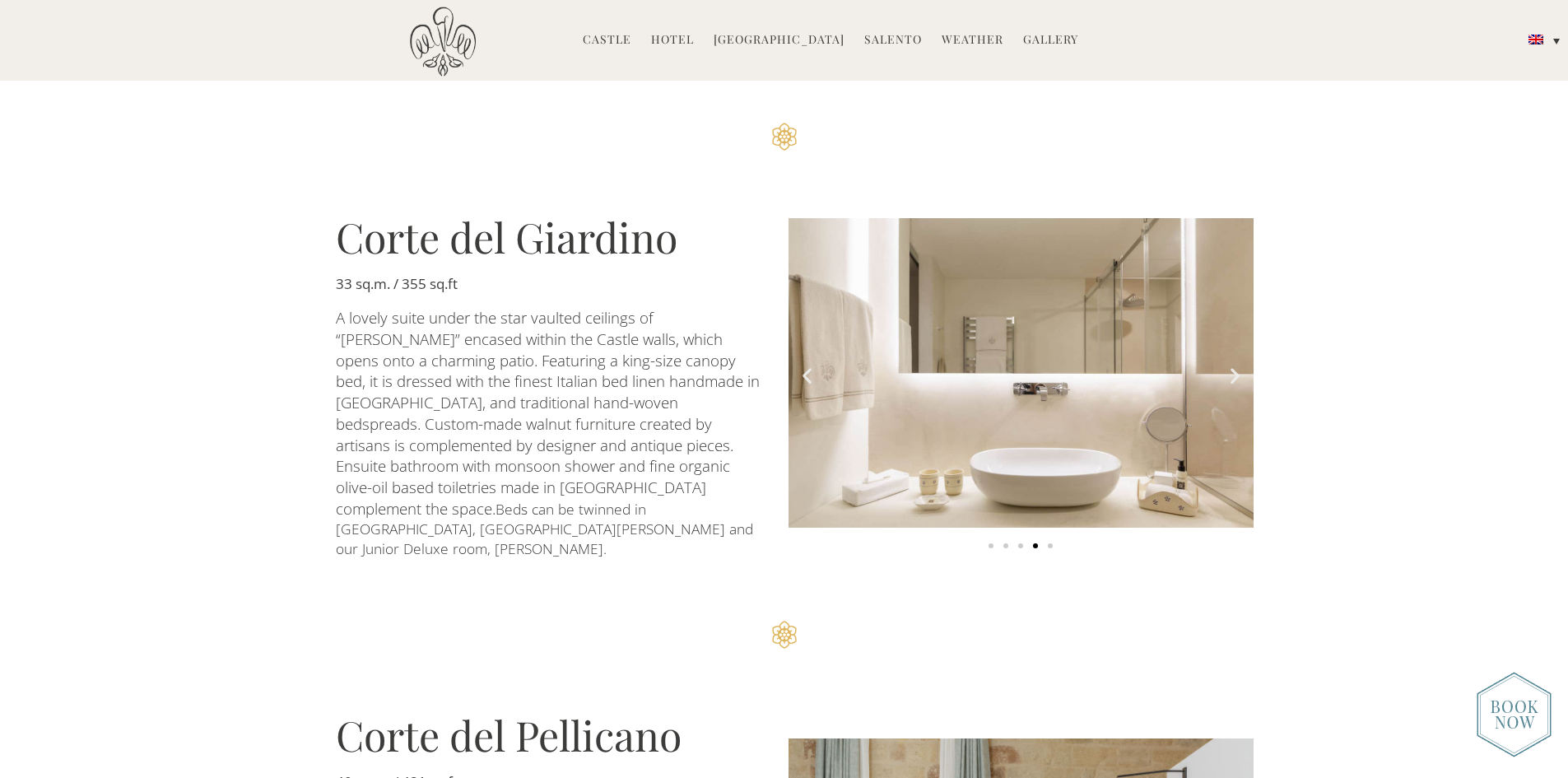
click at [1232, 365] on icon "Next slide" at bounding box center [1235, 375] width 20 height 20
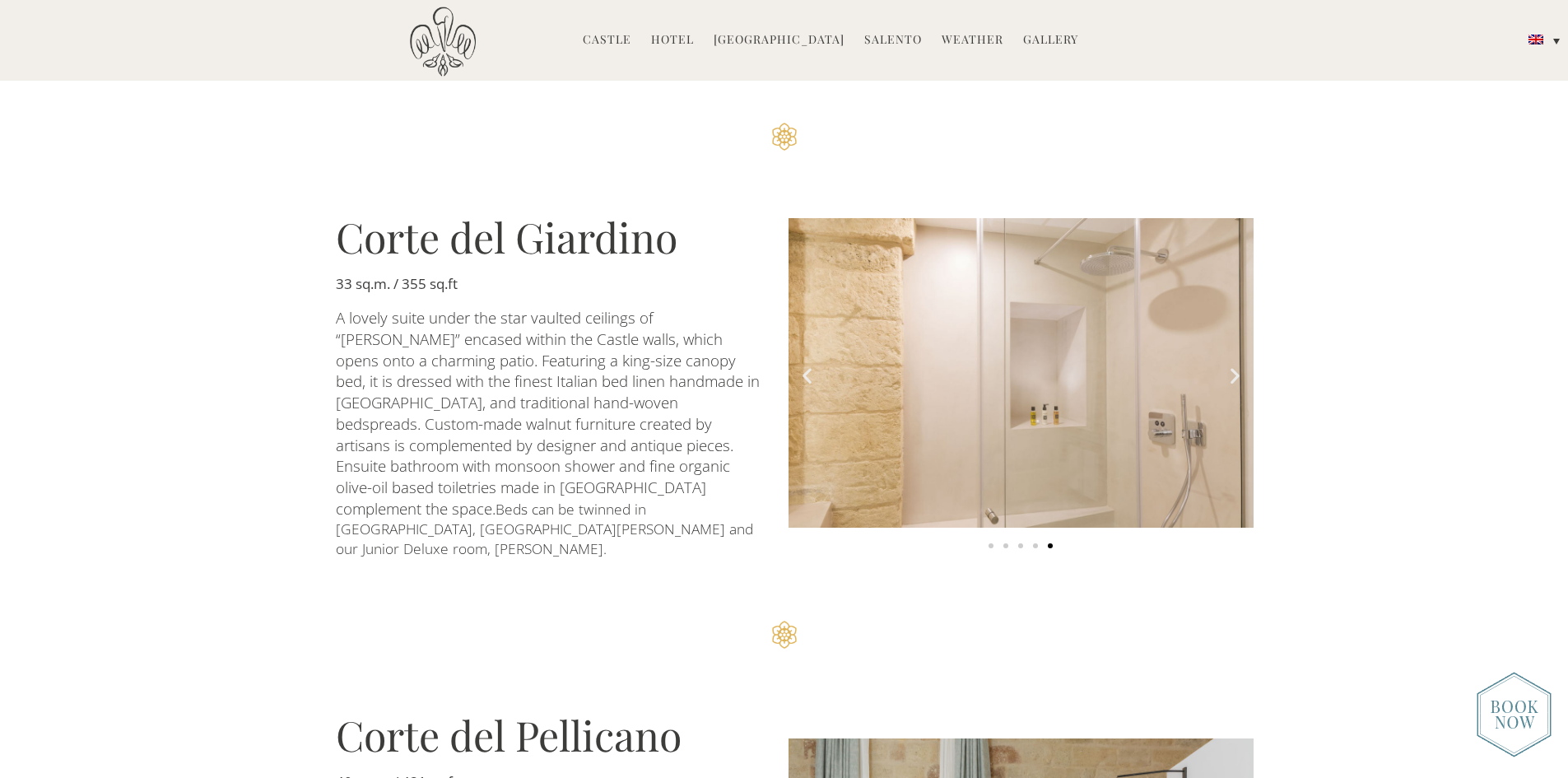
click at [1232, 365] on icon "Next slide" at bounding box center [1235, 375] width 20 height 20
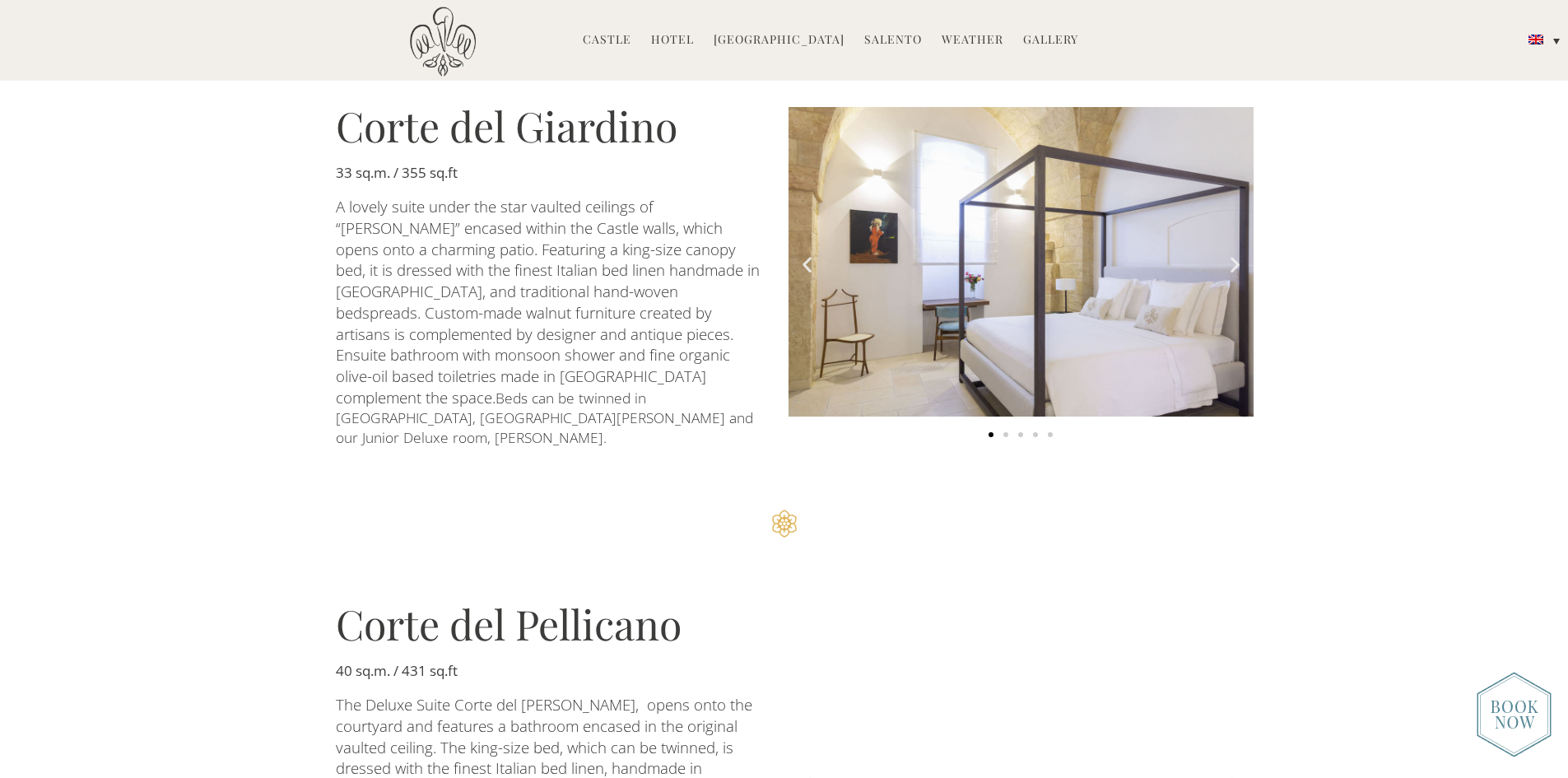
scroll to position [1811, 0]
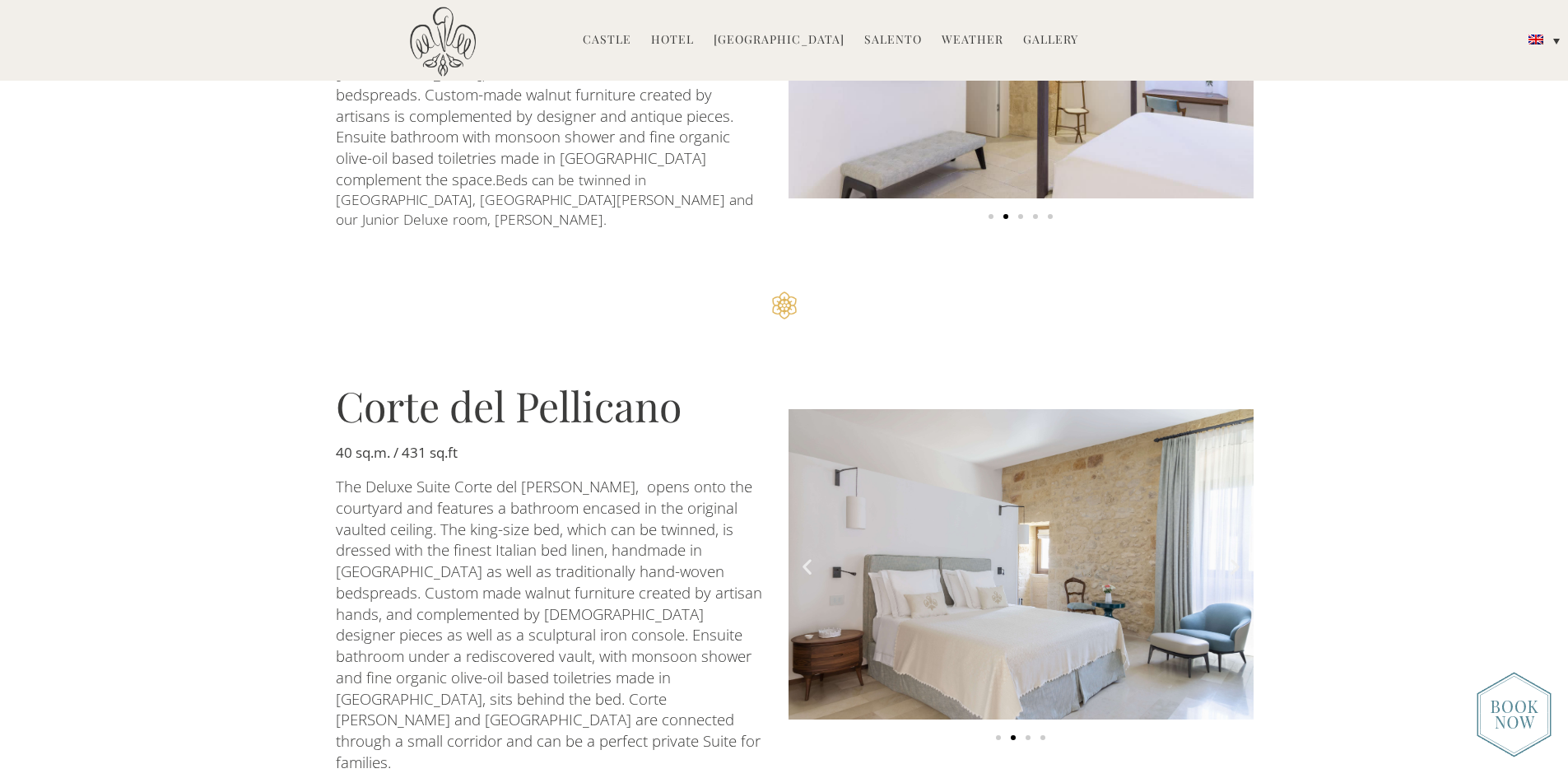
click at [1226, 557] on icon "Next slide" at bounding box center [1235, 567] width 20 height 20
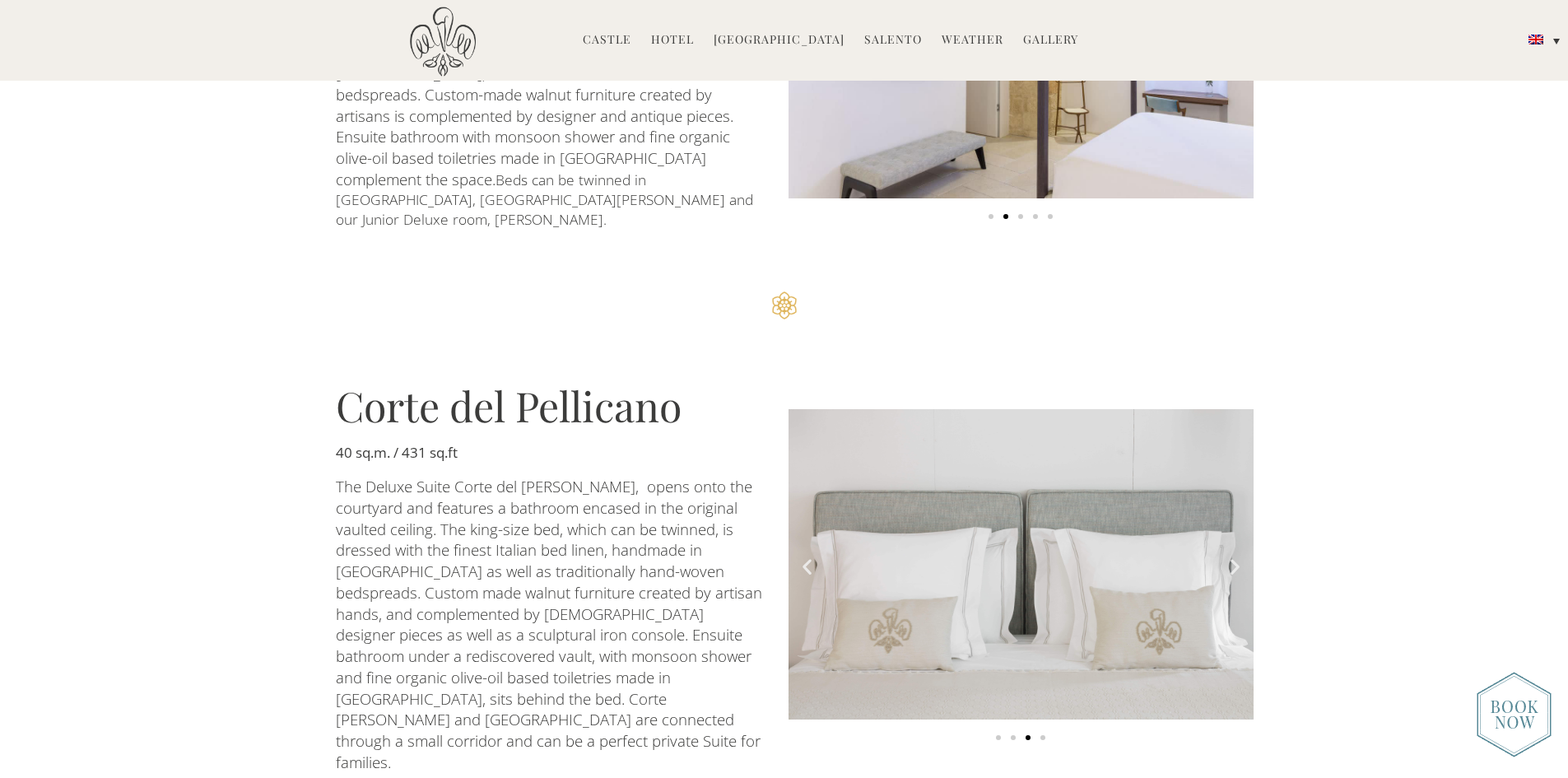
click at [1226, 557] on icon "Next slide" at bounding box center [1235, 567] width 20 height 20
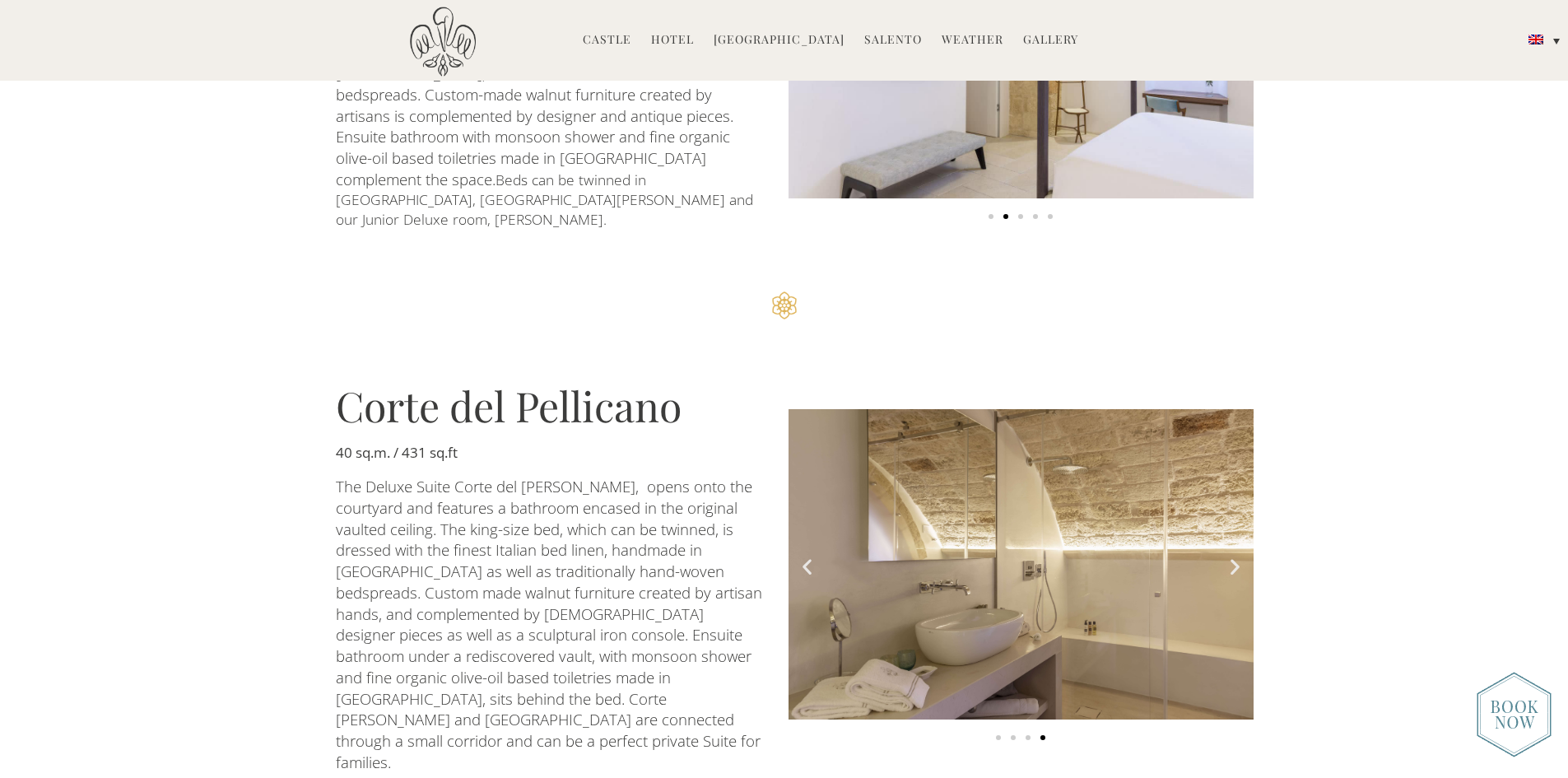
click at [1226, 557] on icon "Next slide" at bounding box center [1235, 567] width 20 height 20
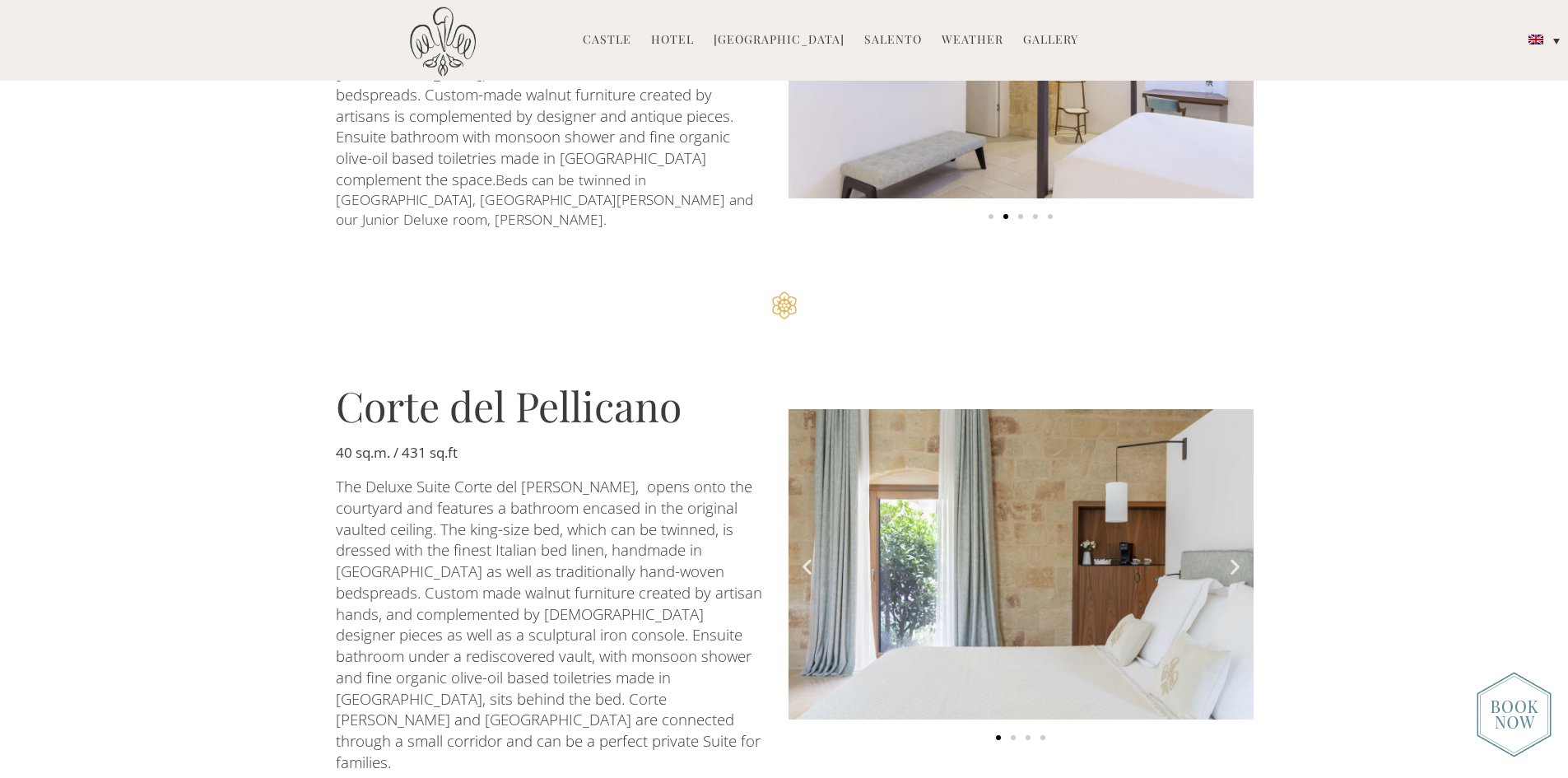
click at [1226, 557] on icon "Next slide" at bounding box center [1235, 567] width 20 height 20
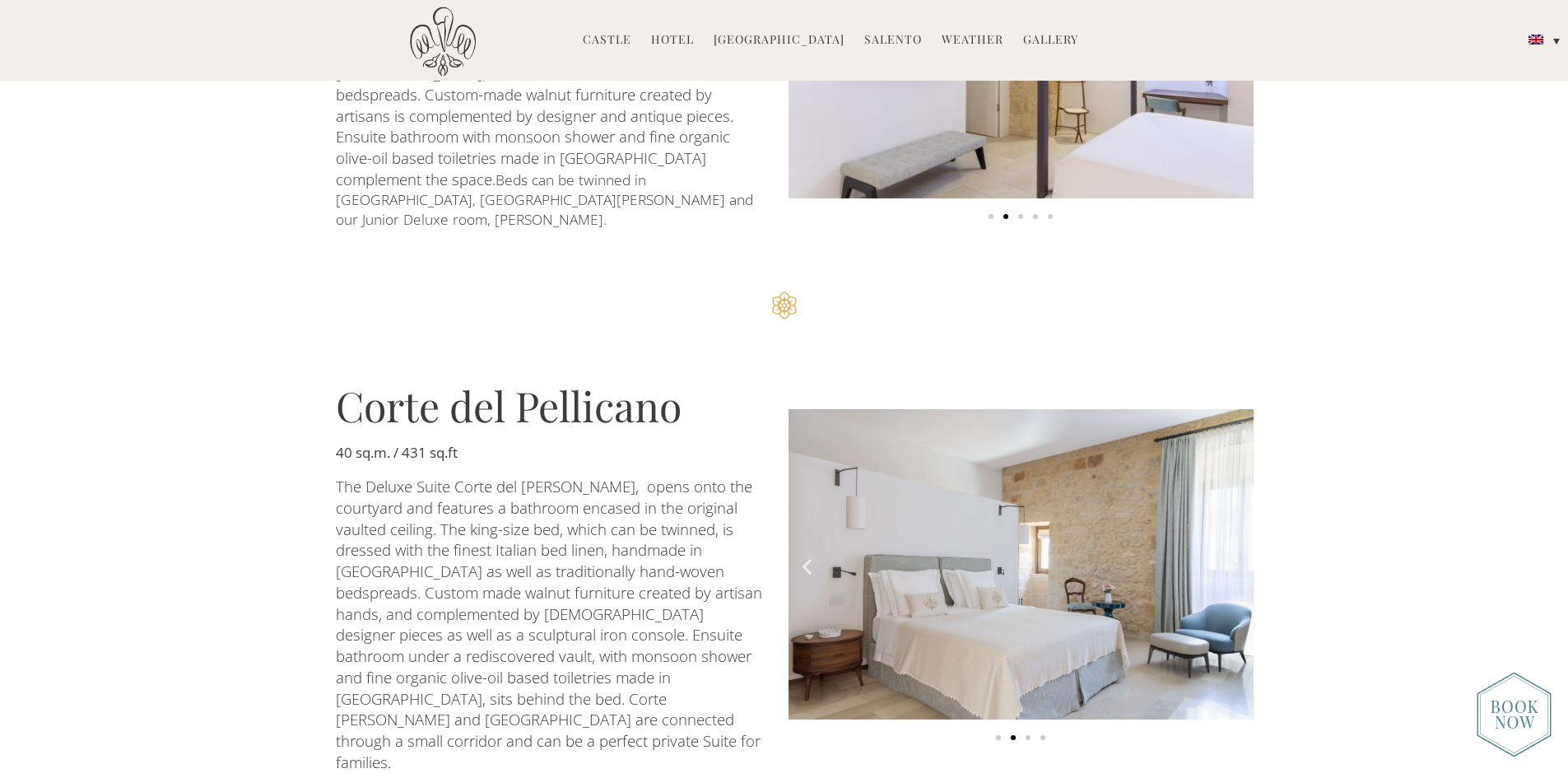
click at [1226, 557] on icon "Next slide" at bounding box center [1235, 567] width 20 height 20
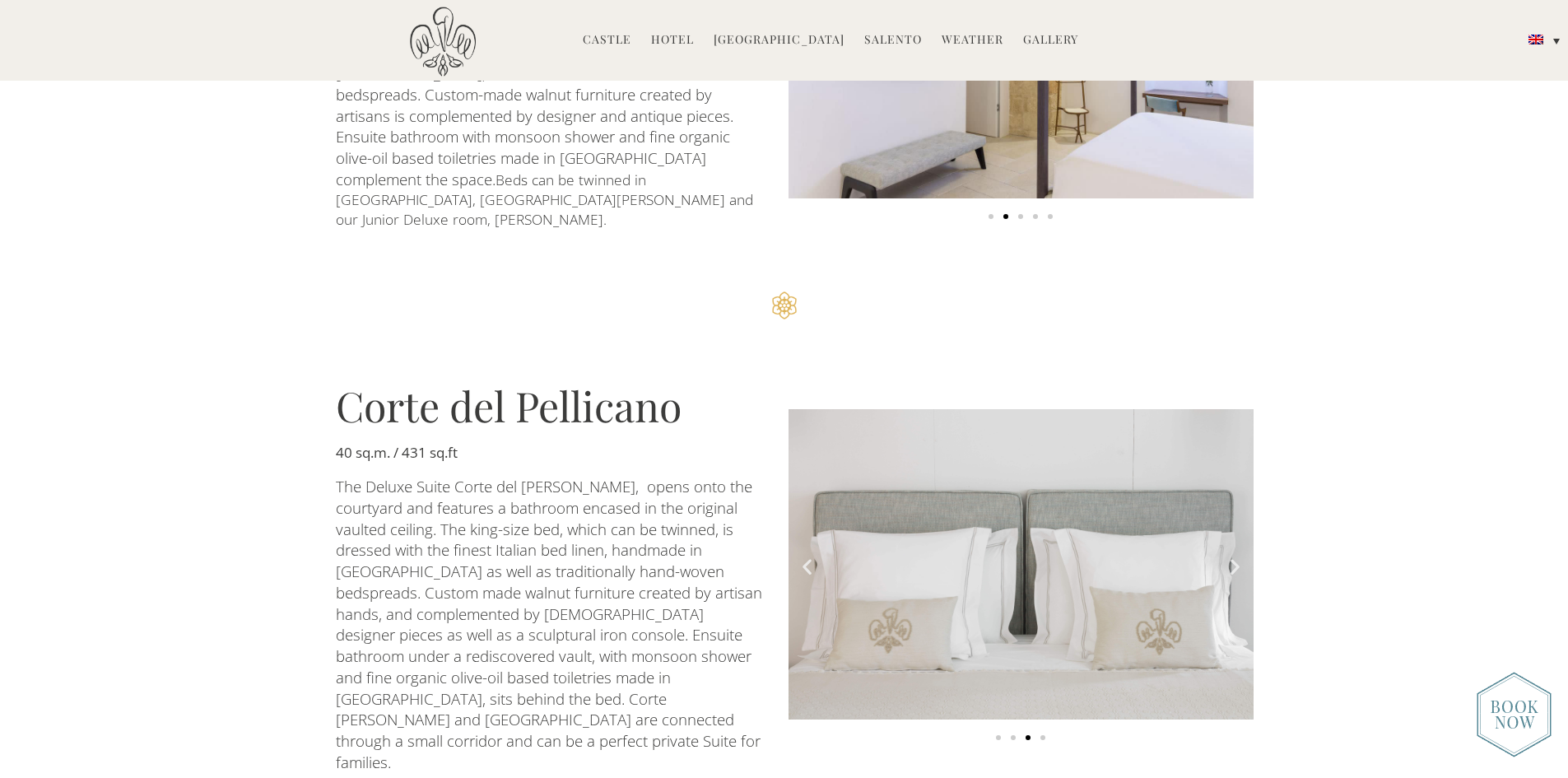
click at [1226, 557] on icon "Next slide" at bounding box center [1235, 567] width 20 height 20
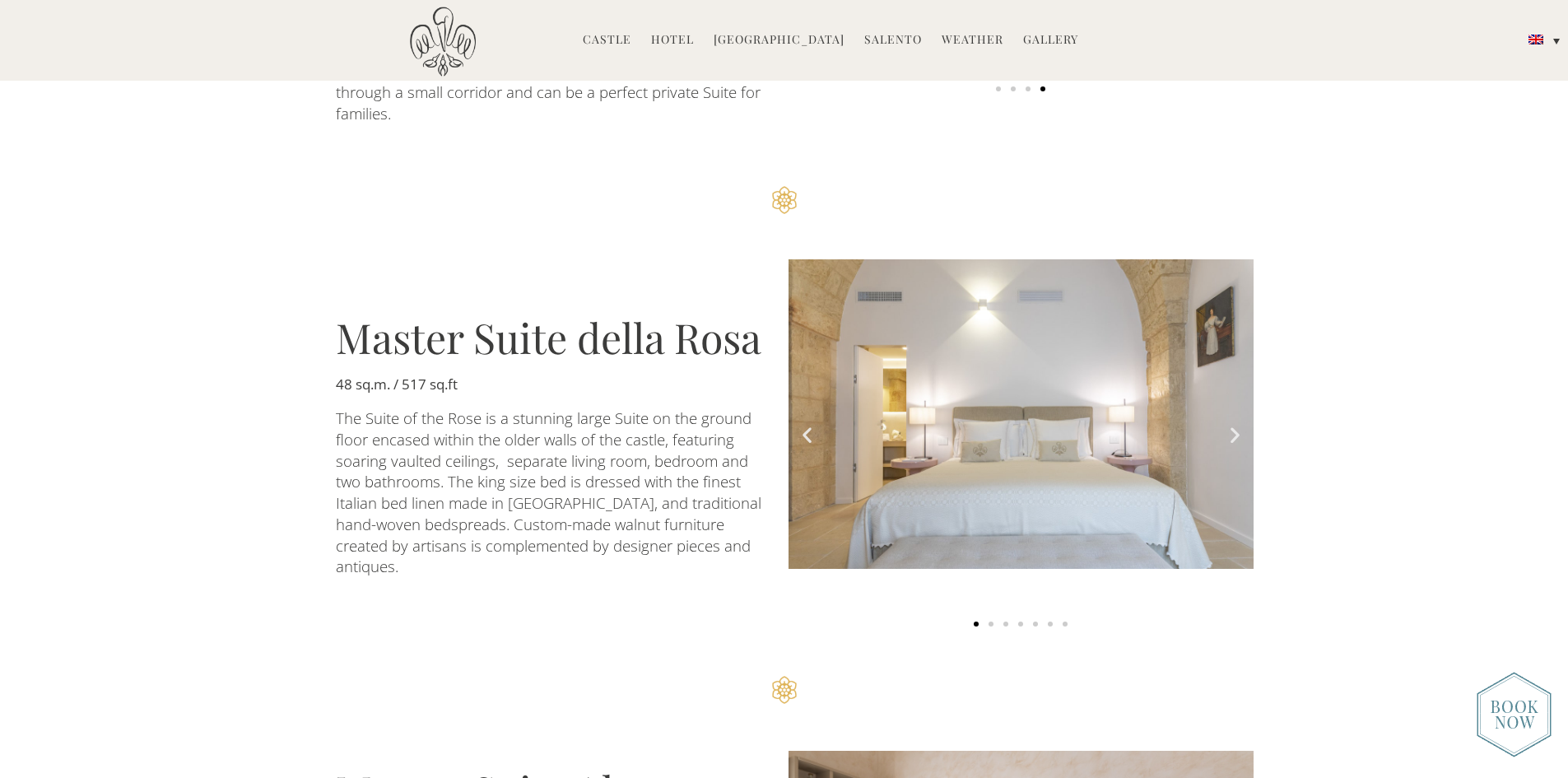
scroll to position [2469, 0]
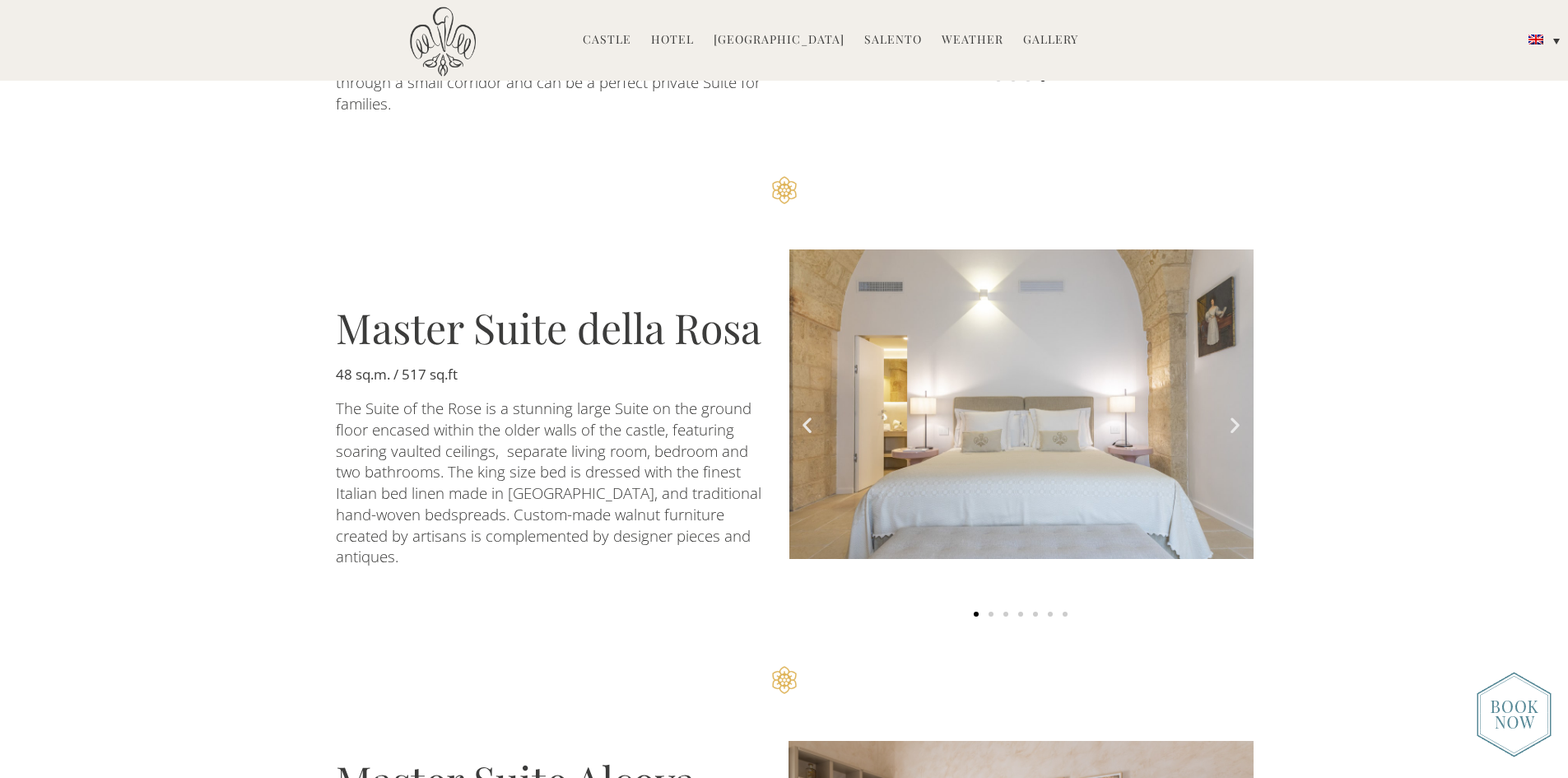
click at [1232, 414] on icon "Next slide" at bounding box center [1235, 424] width 20 height 20
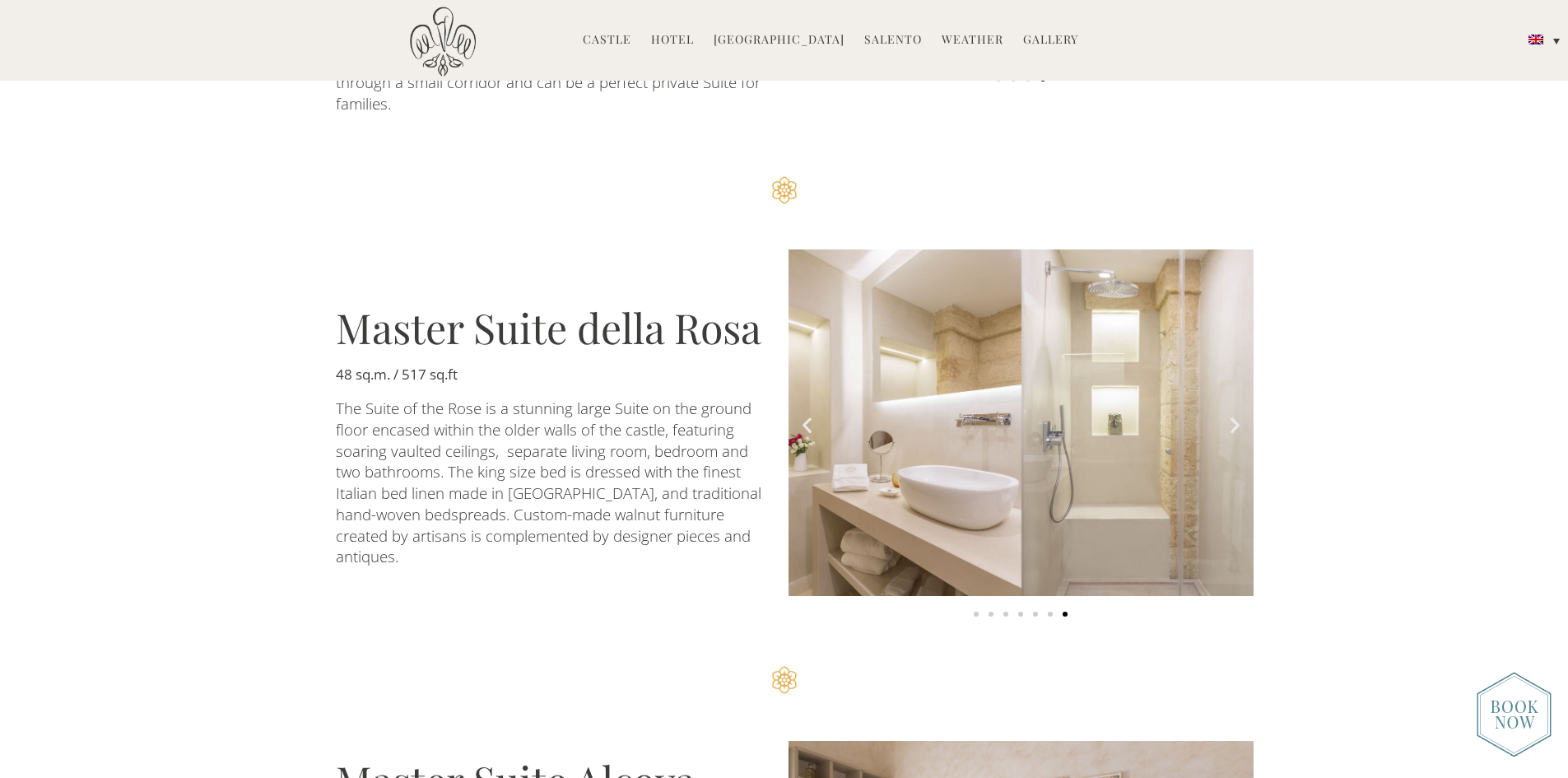
click at [1235, 414] on icon "Next slide" at bounding box center [1235, 424] width 20 height 20
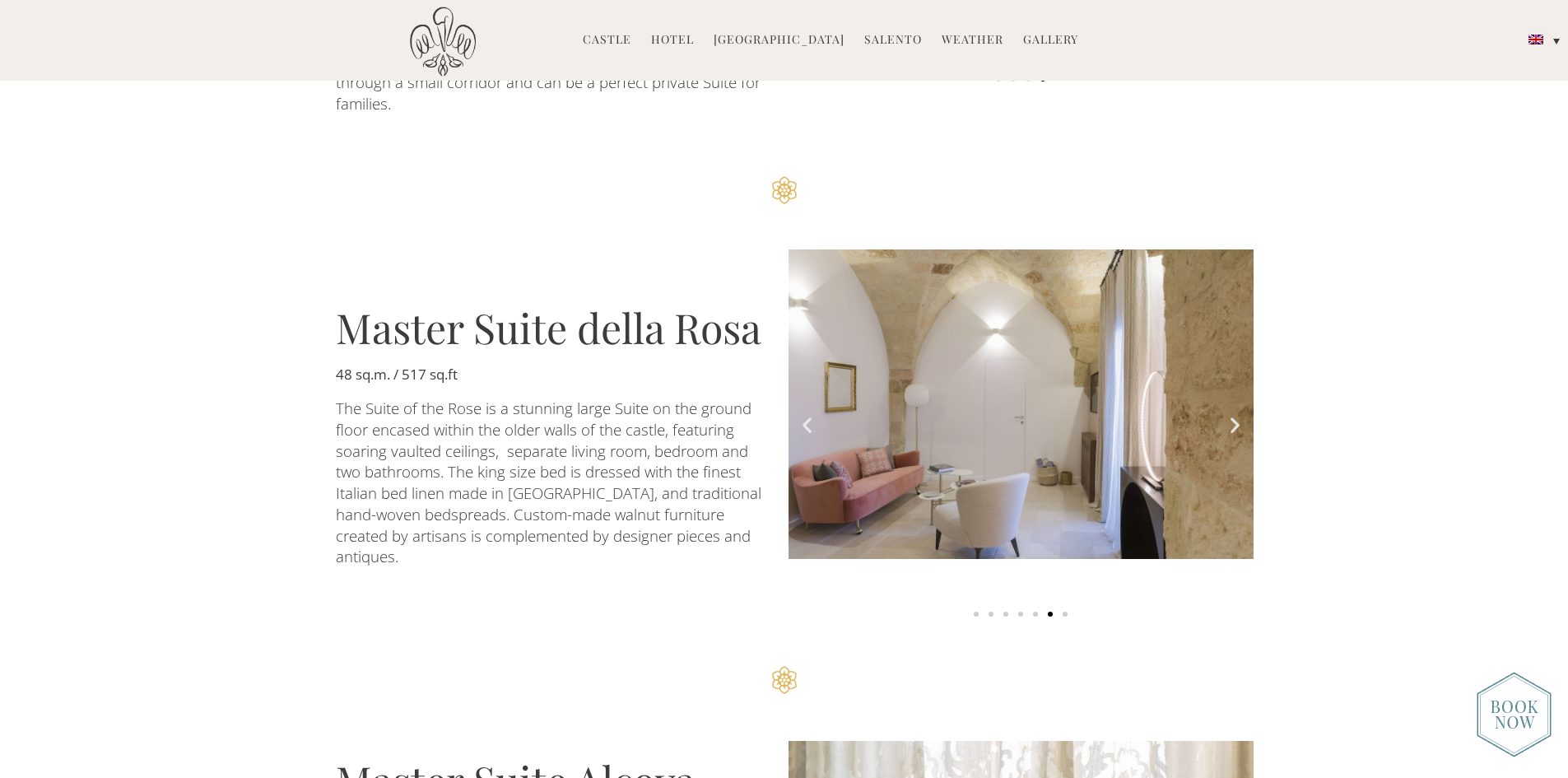
click at [1235, 414] on icon "Next slide" at bounding box center [1235, 424] width 20 height 20
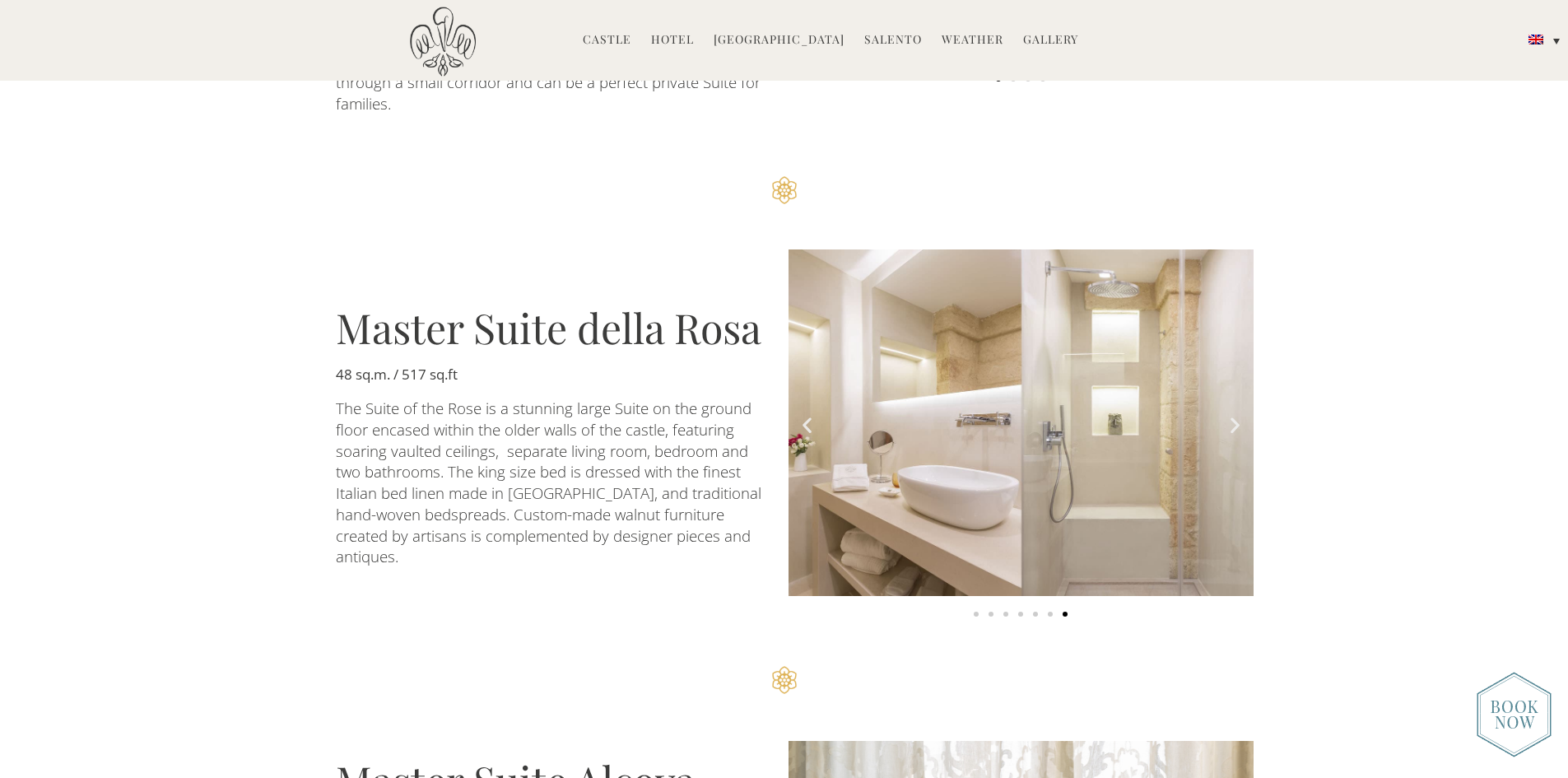
click at [1235, 414] on icon "Next slide" at bounding box center [1235, 424] width 20 height 20
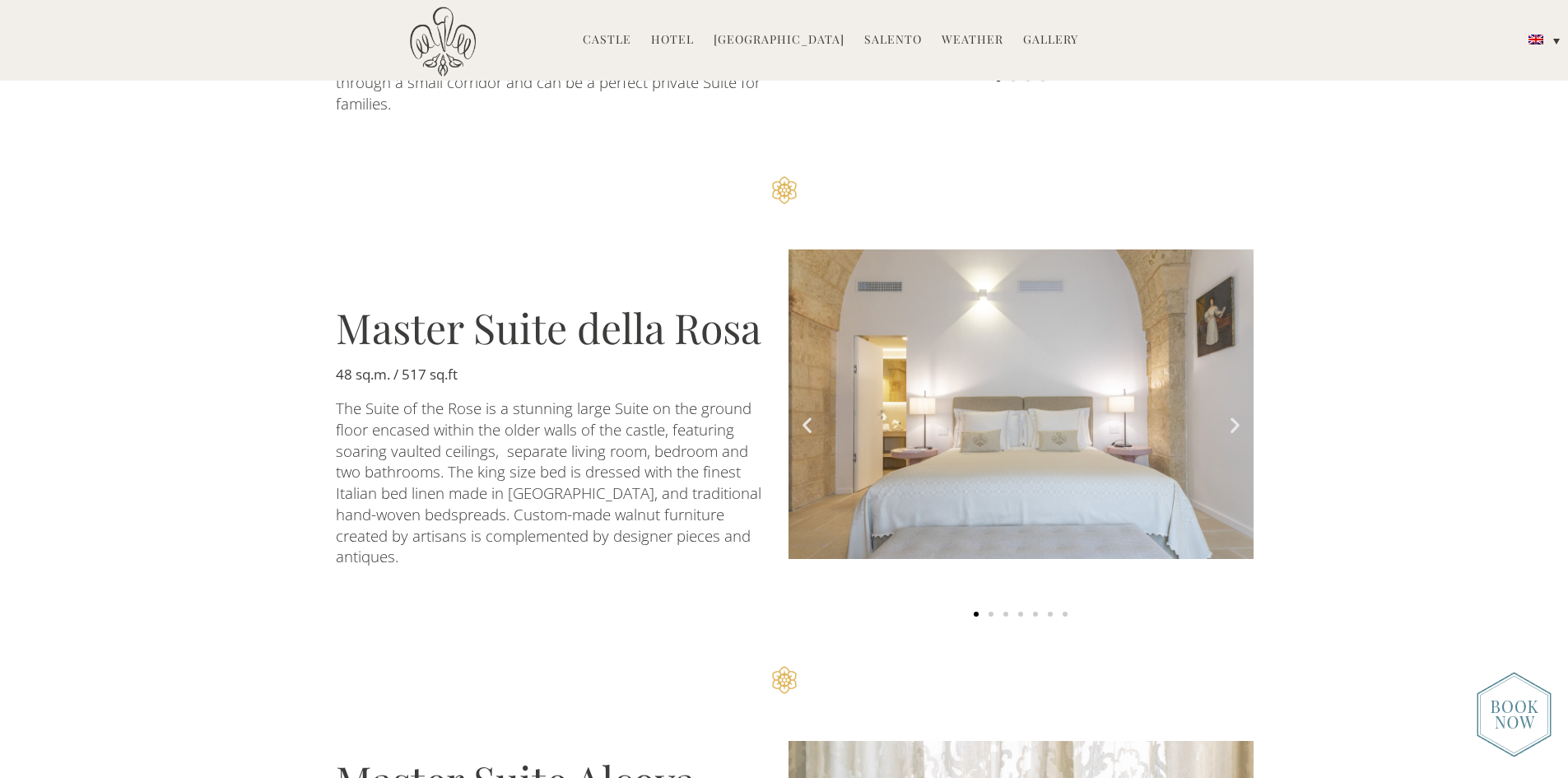
click at [1235, 414] on icon "Next slide" at bounding box center [1235, 424] width 20 height 20
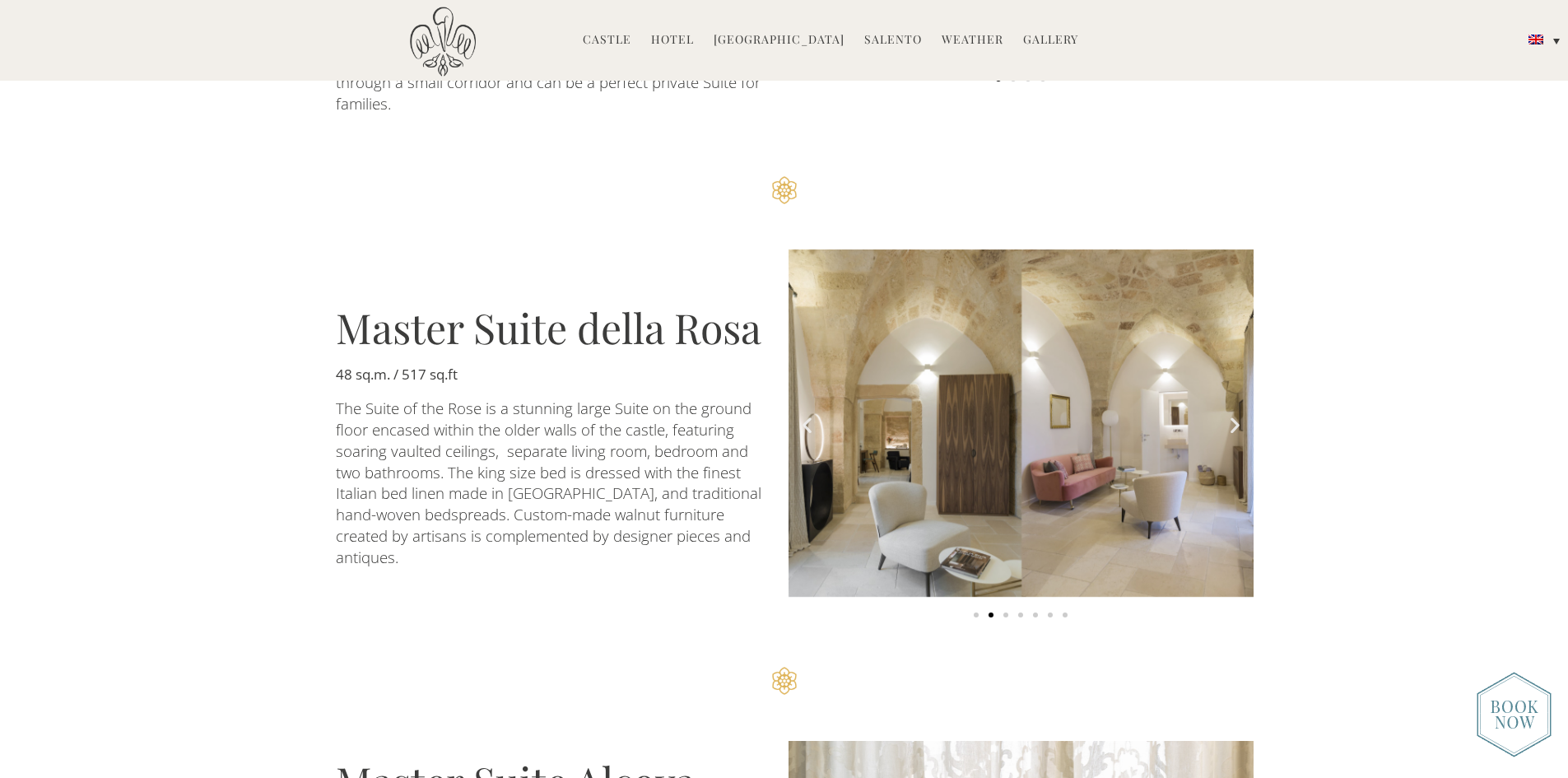
click at [1235, 415] on icon "Next slide" at bounding box center [1235, 425] width 20 height 20
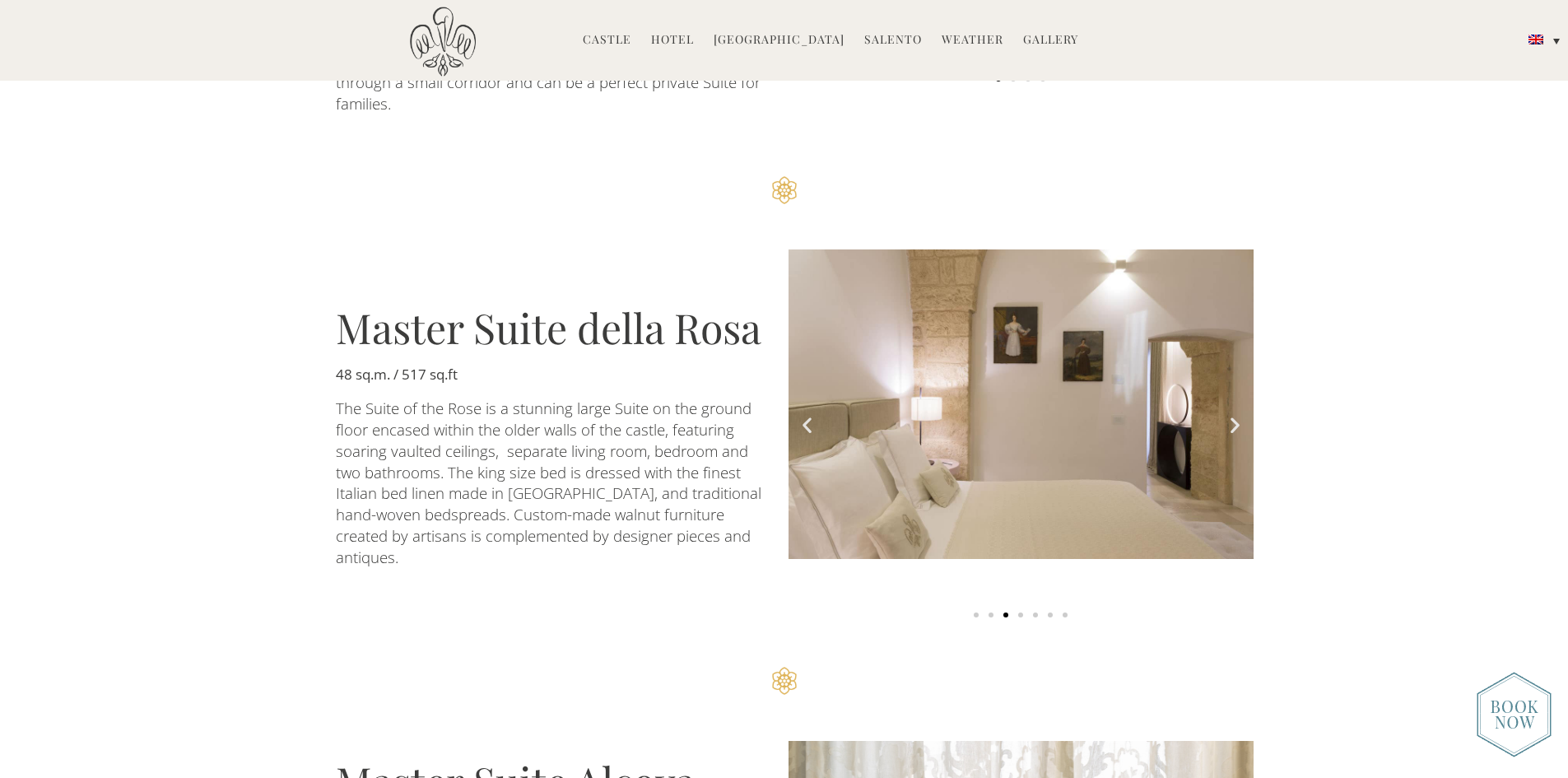
click at [1235, 415] on icon "Next slide" at bounding box center [1235, 425] width 20 height 20
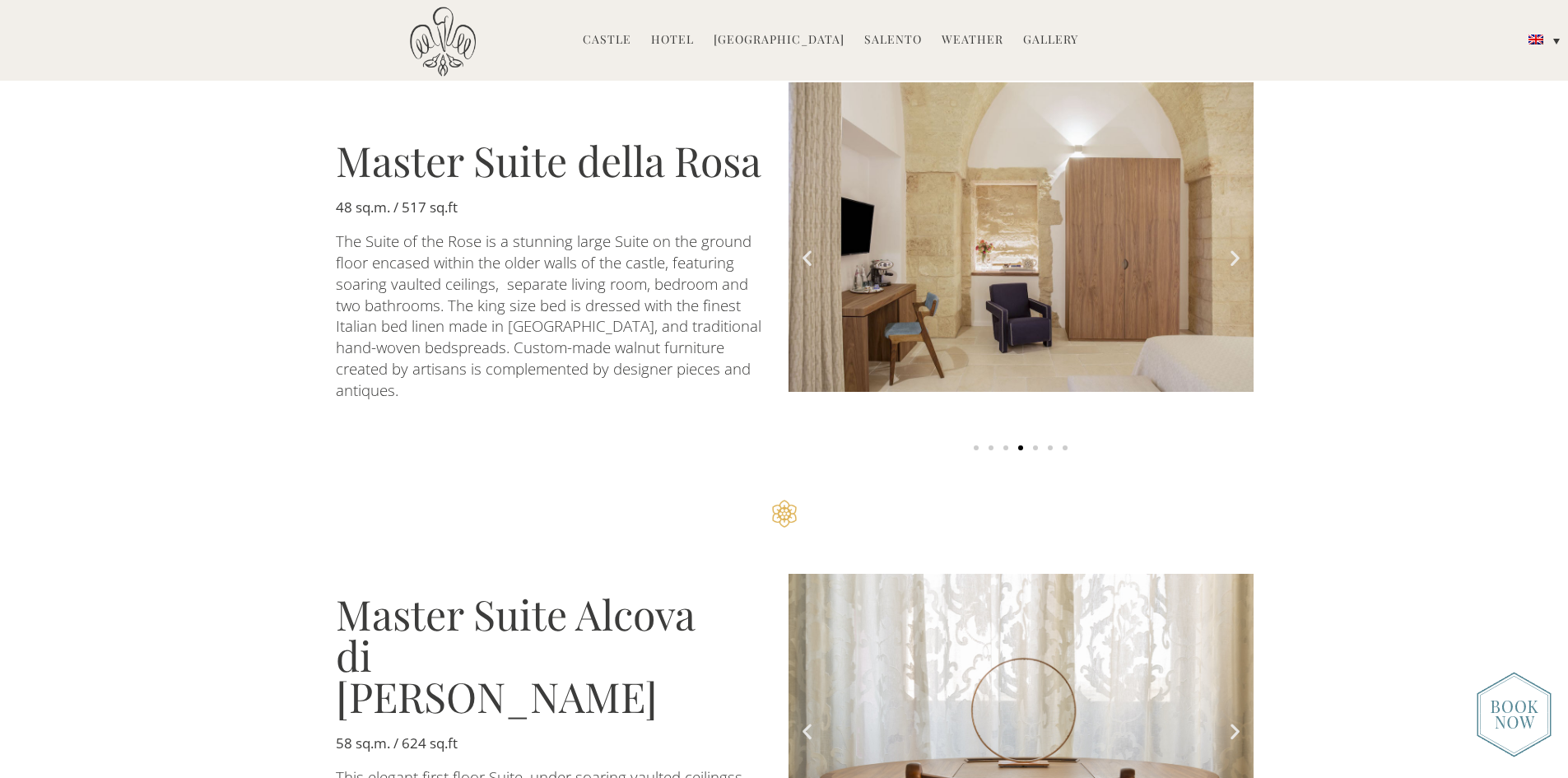
scroll to position [2880, 0]
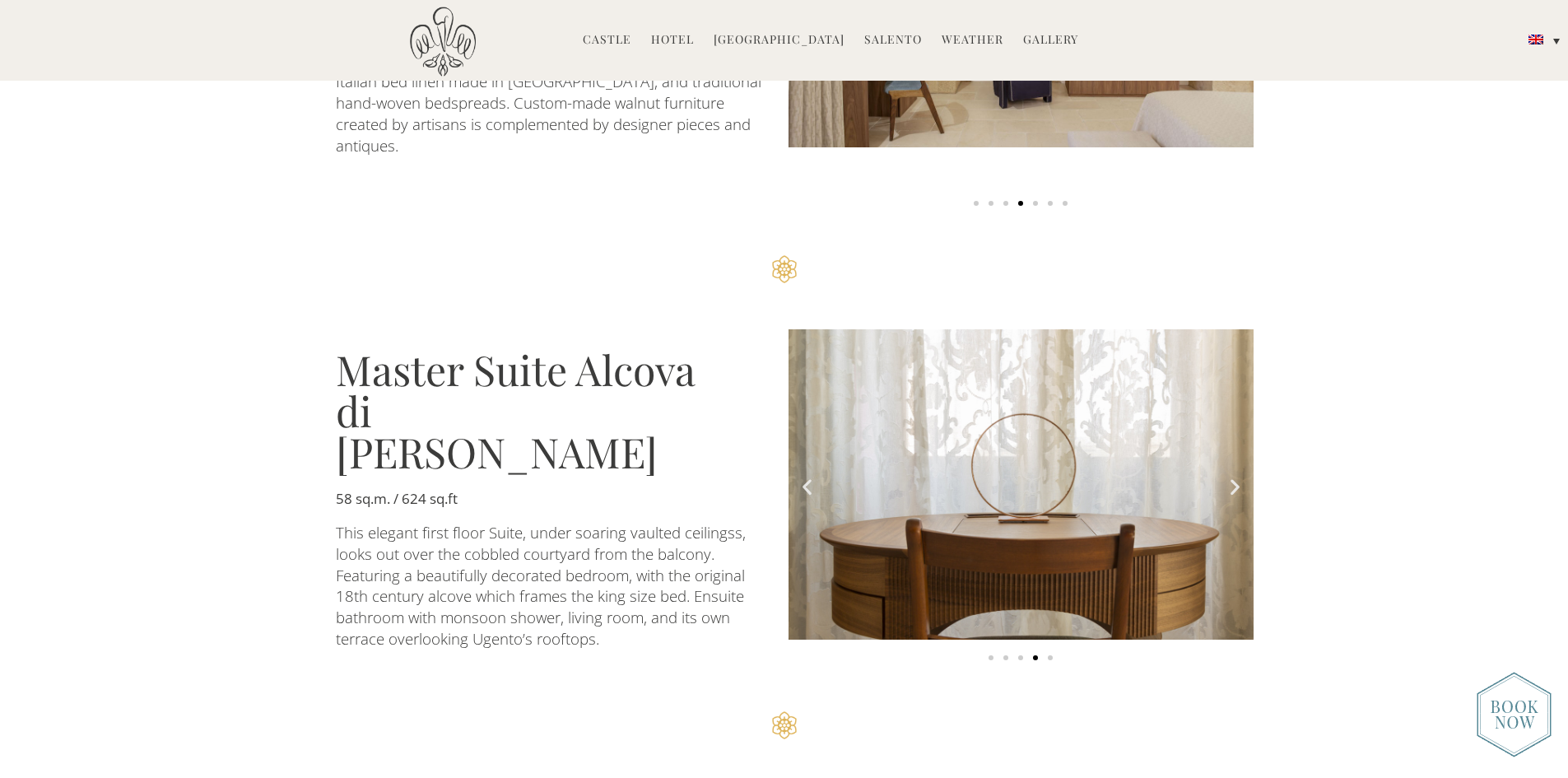
click at [1232, 477] on icon "Next slide" at bounding box center [1235, 487] width 20 height 20
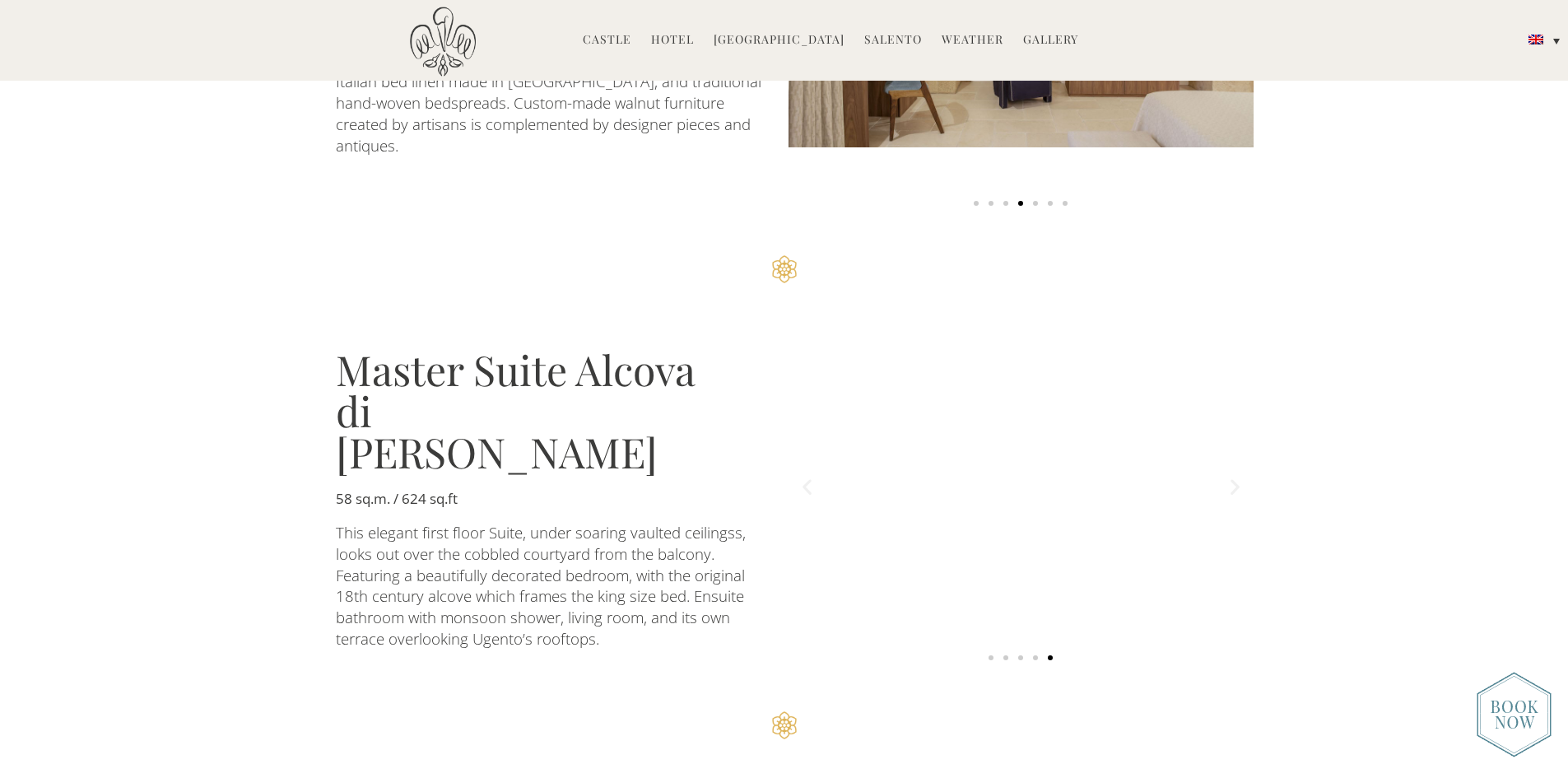
click at [1232, 477] on icon "Next slide" at bounding box center [1235, 487] width 20 height 20
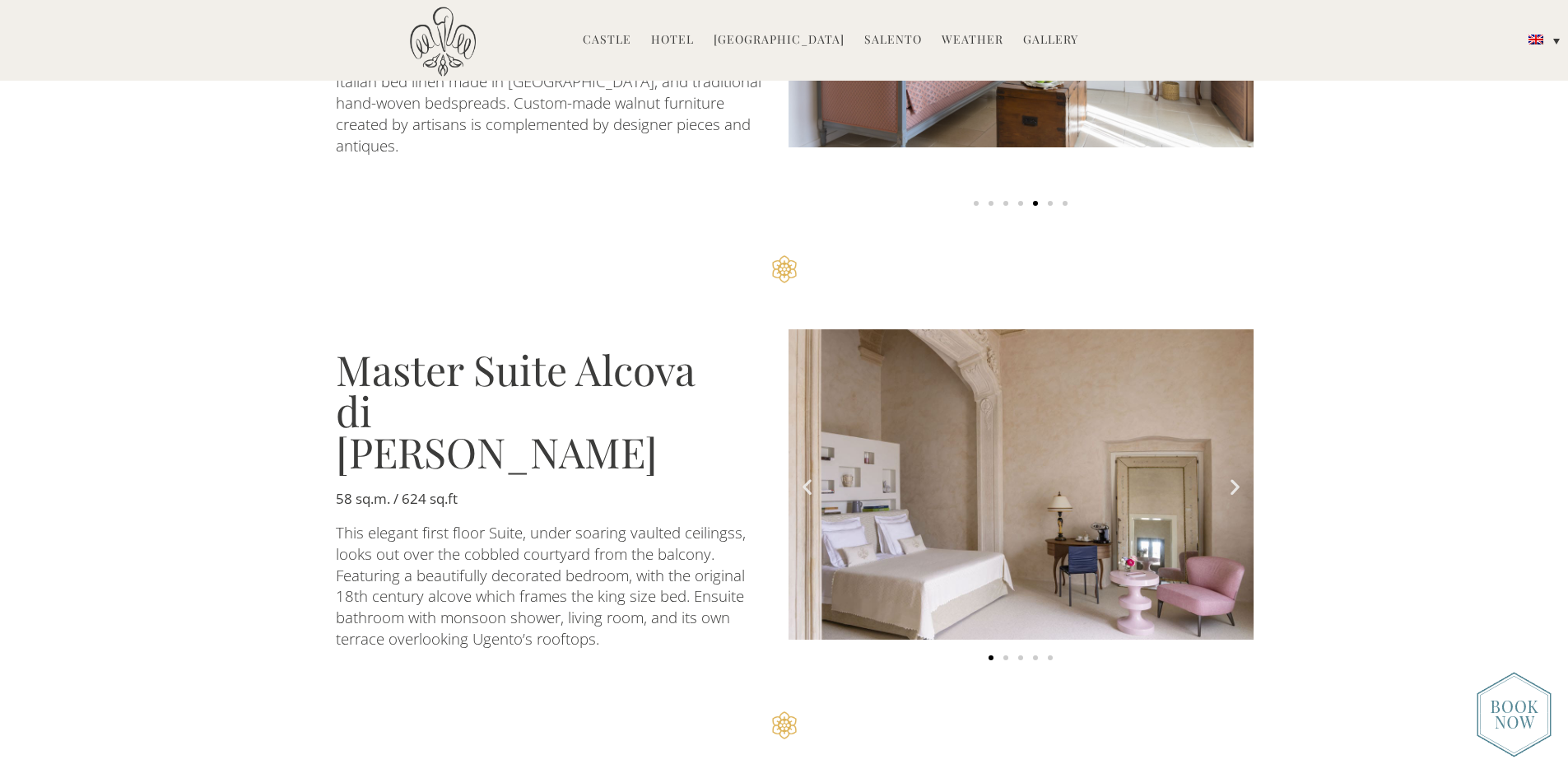
click at [1232, 477] on icon "Next slide" at bounding box center [1235, 487] width 20 height 20
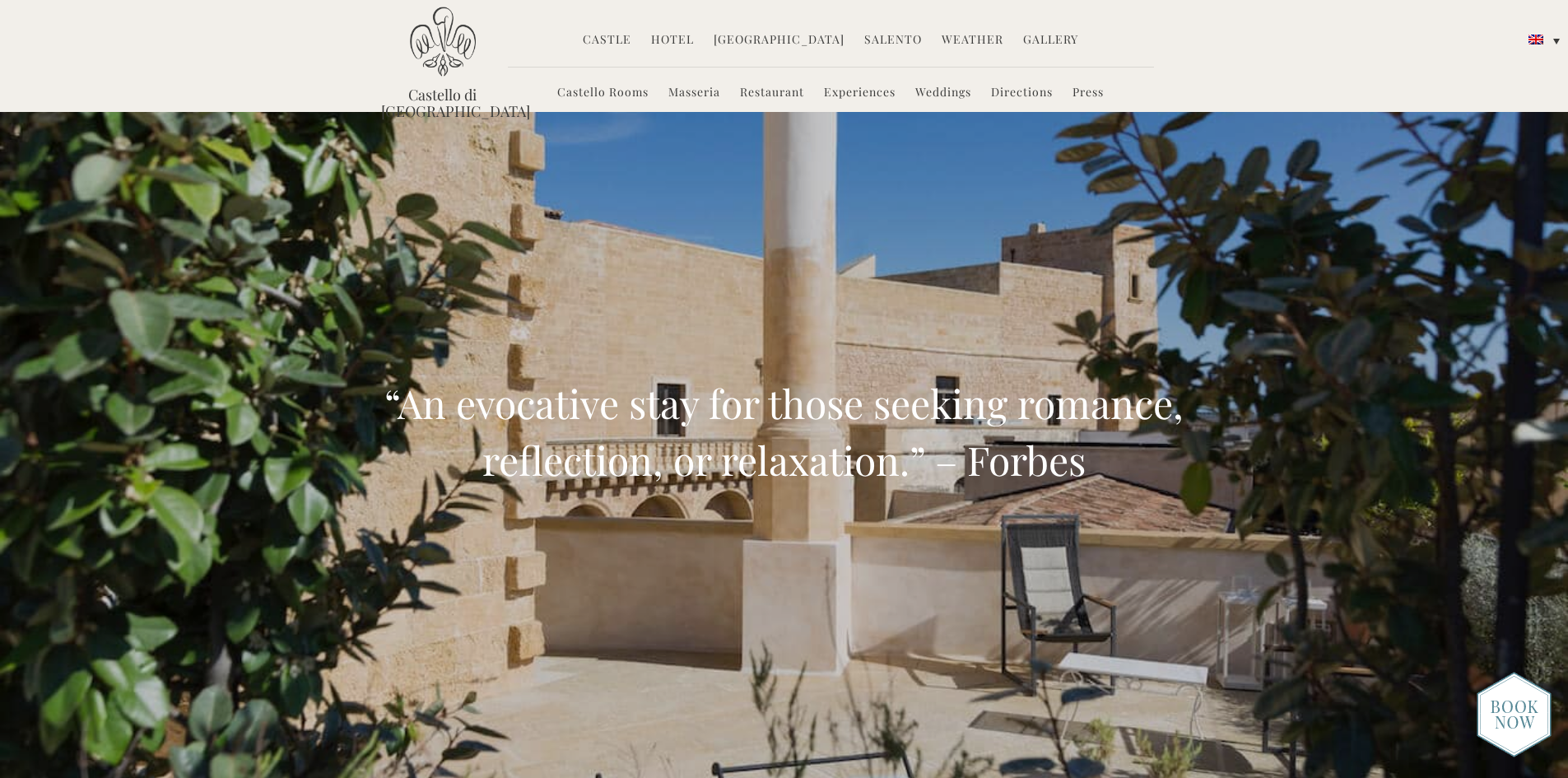
scroll to position [0, 0]
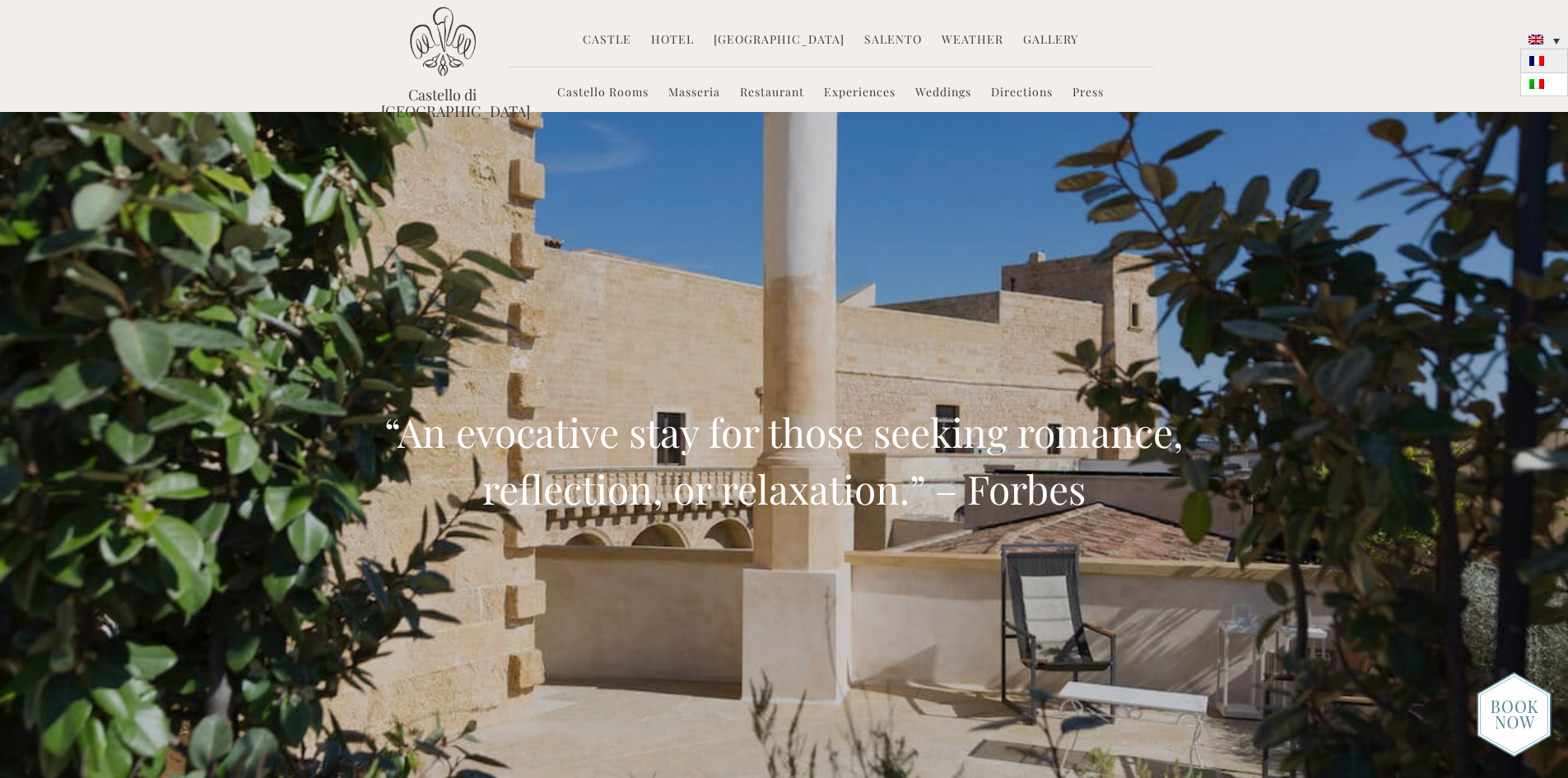
click at [1547, 58] on link at bounding box center [1543, 60] width 48 height 23
click at [653, 38] on link "Hotels" at bounding box center [641, 41] width 50 height 19
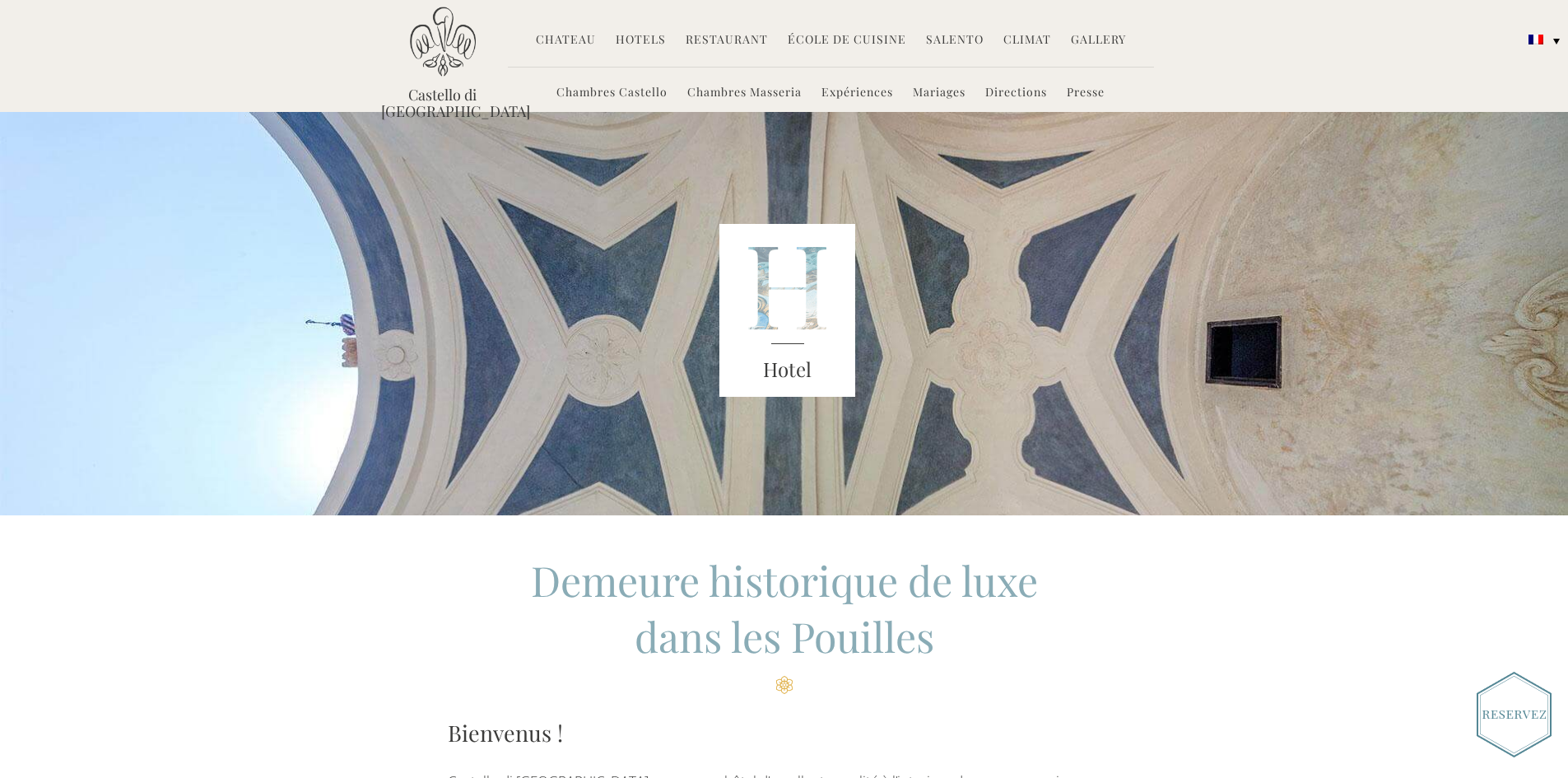
click at [633, 94] on link "Chambres Castello" at bounding box center [612, 93] width 111 height 19
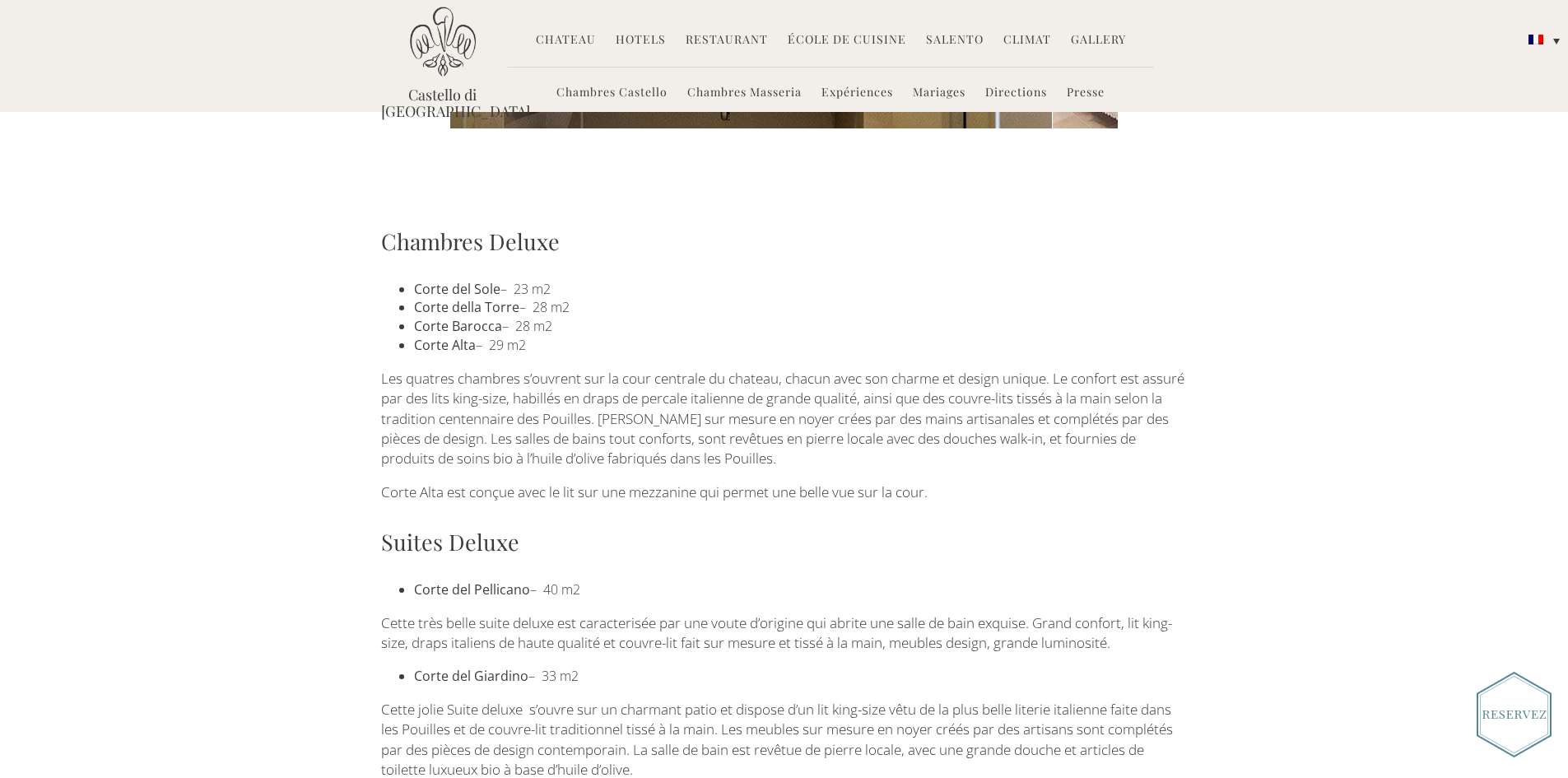
scroll to position [847, 0]
